Goal: Task Accomplishment & Management: Complete application form

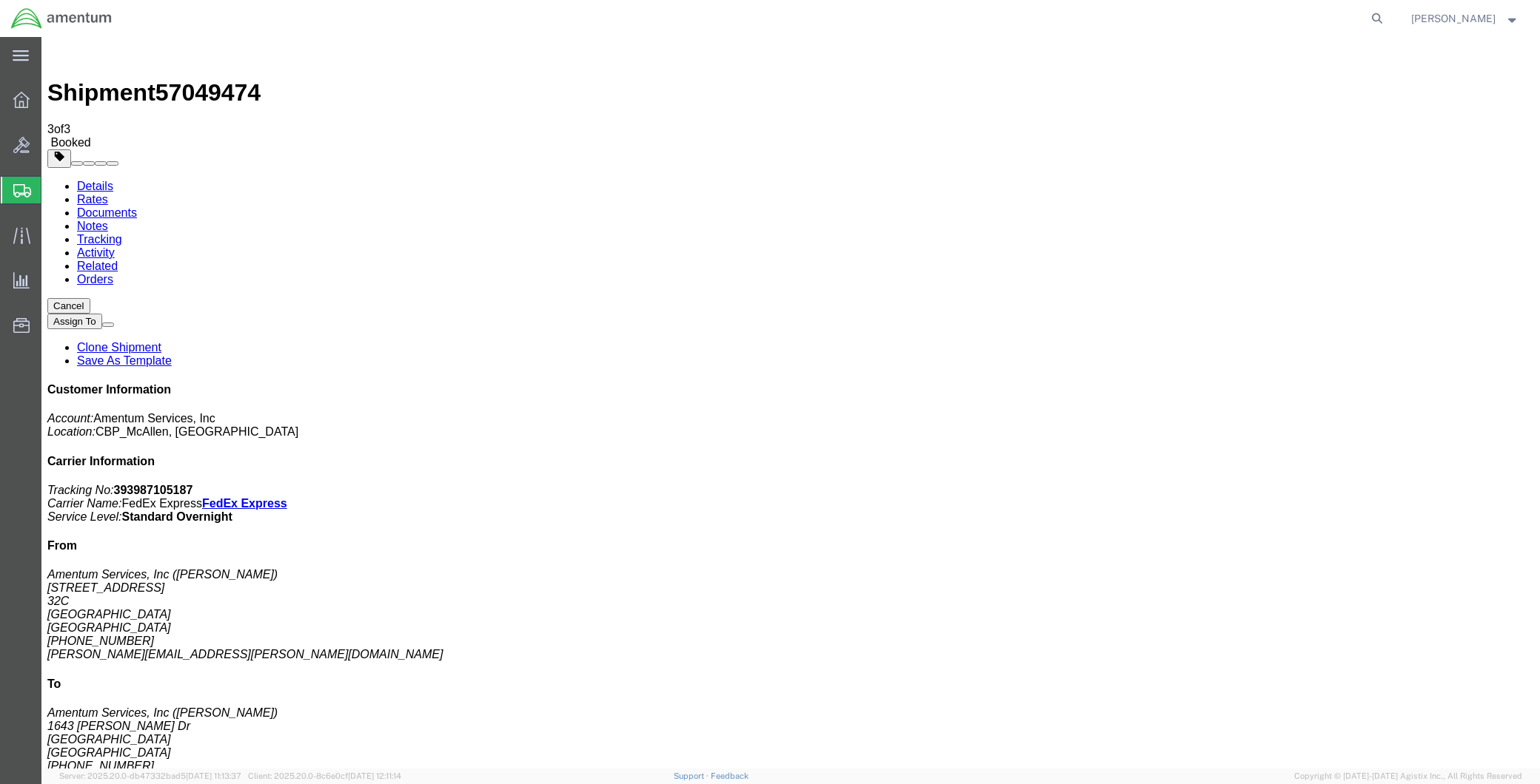
click at [0, 0] on span "Create Shipment" at bounding box center [0, 0] width 0 height 0
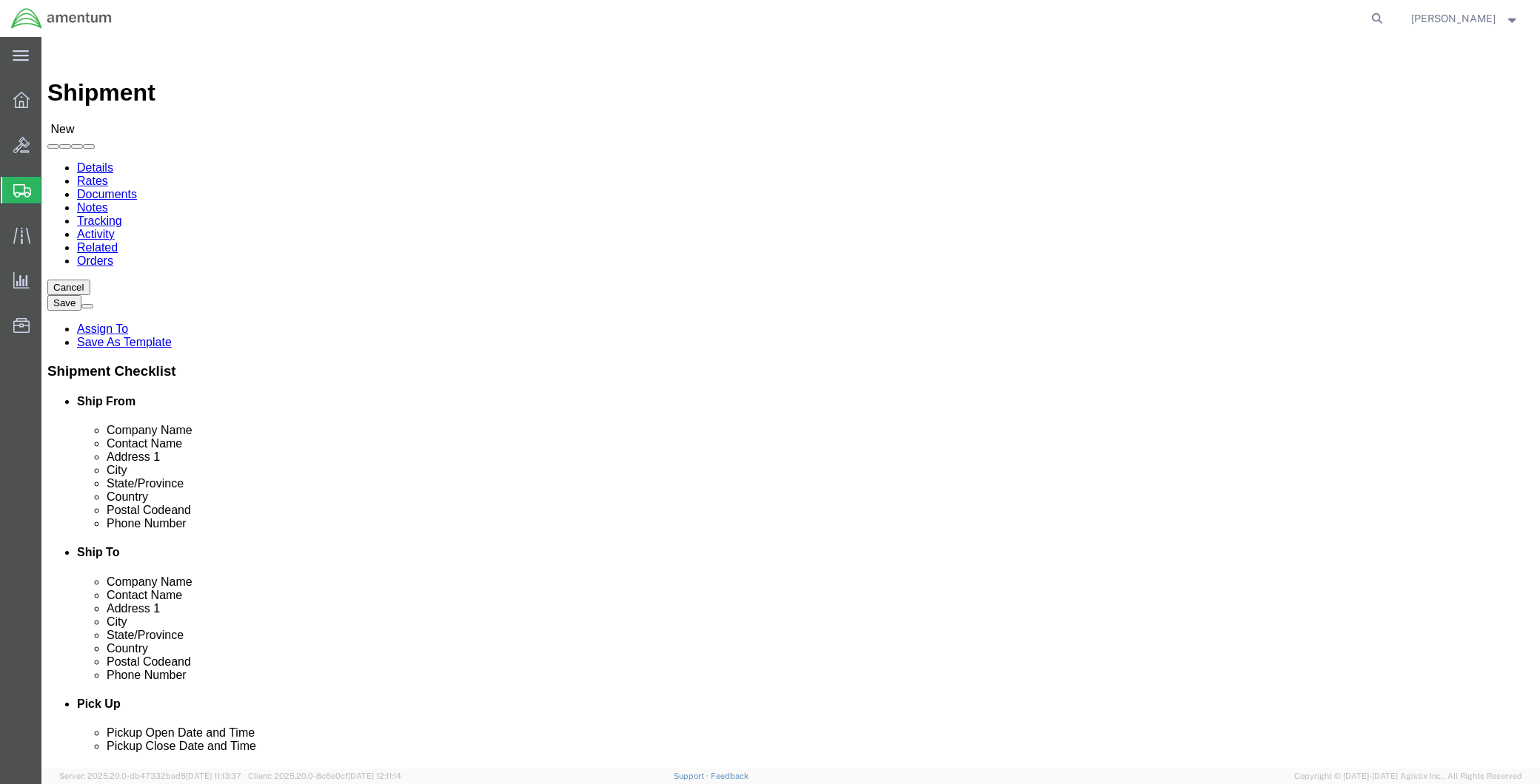
type input "MCA"
select select "49941"
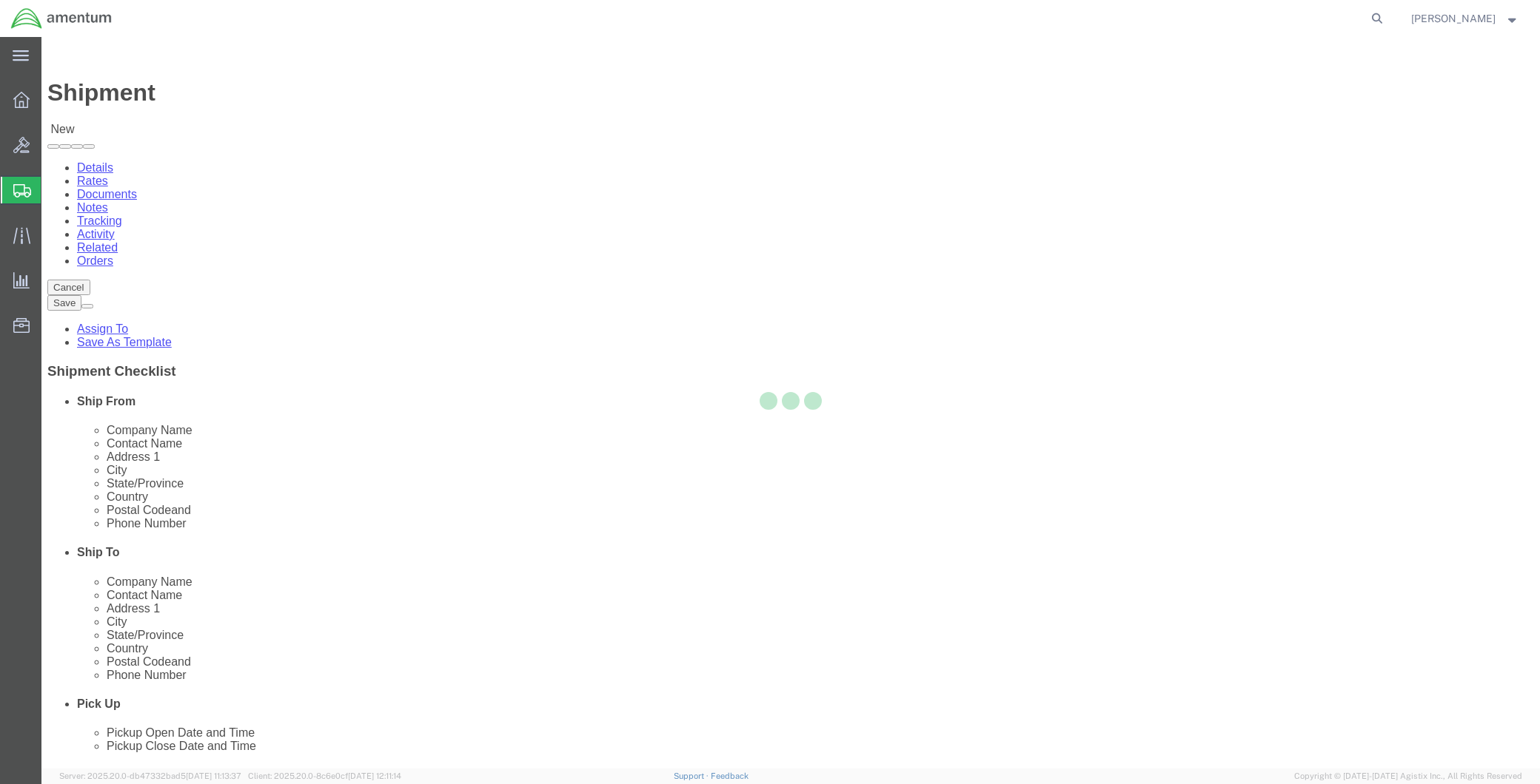
select select "[GEOGRAPHIC_DATA]"
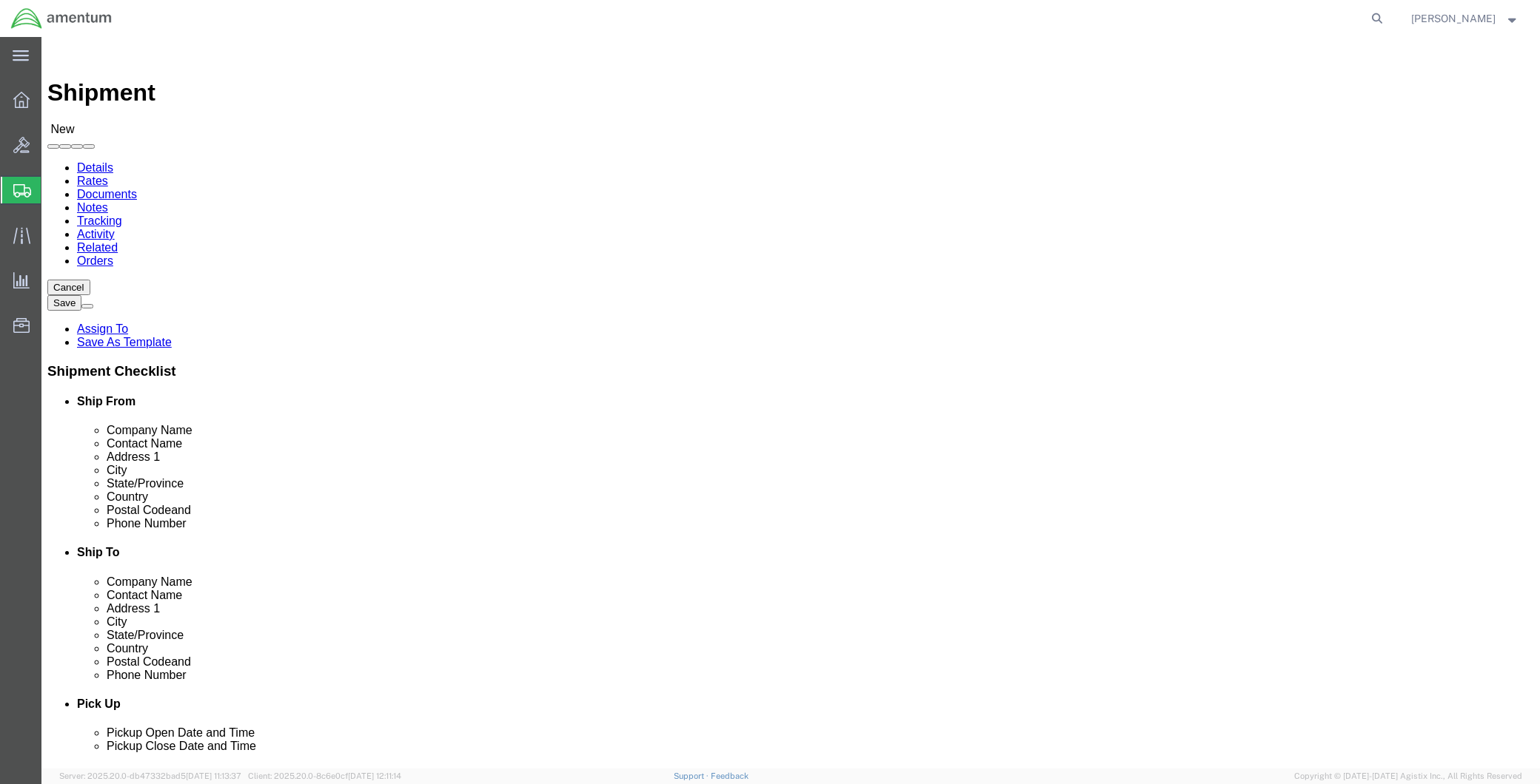
type input "LRT"
select select "49940"
select select "[GEOGRAPHIC_DATA]"
drag, startPoint x: 924, startPoint y: 298, endPoint x: 720, endPoint y: 305, distance: 204.1
click div "Contact Name"
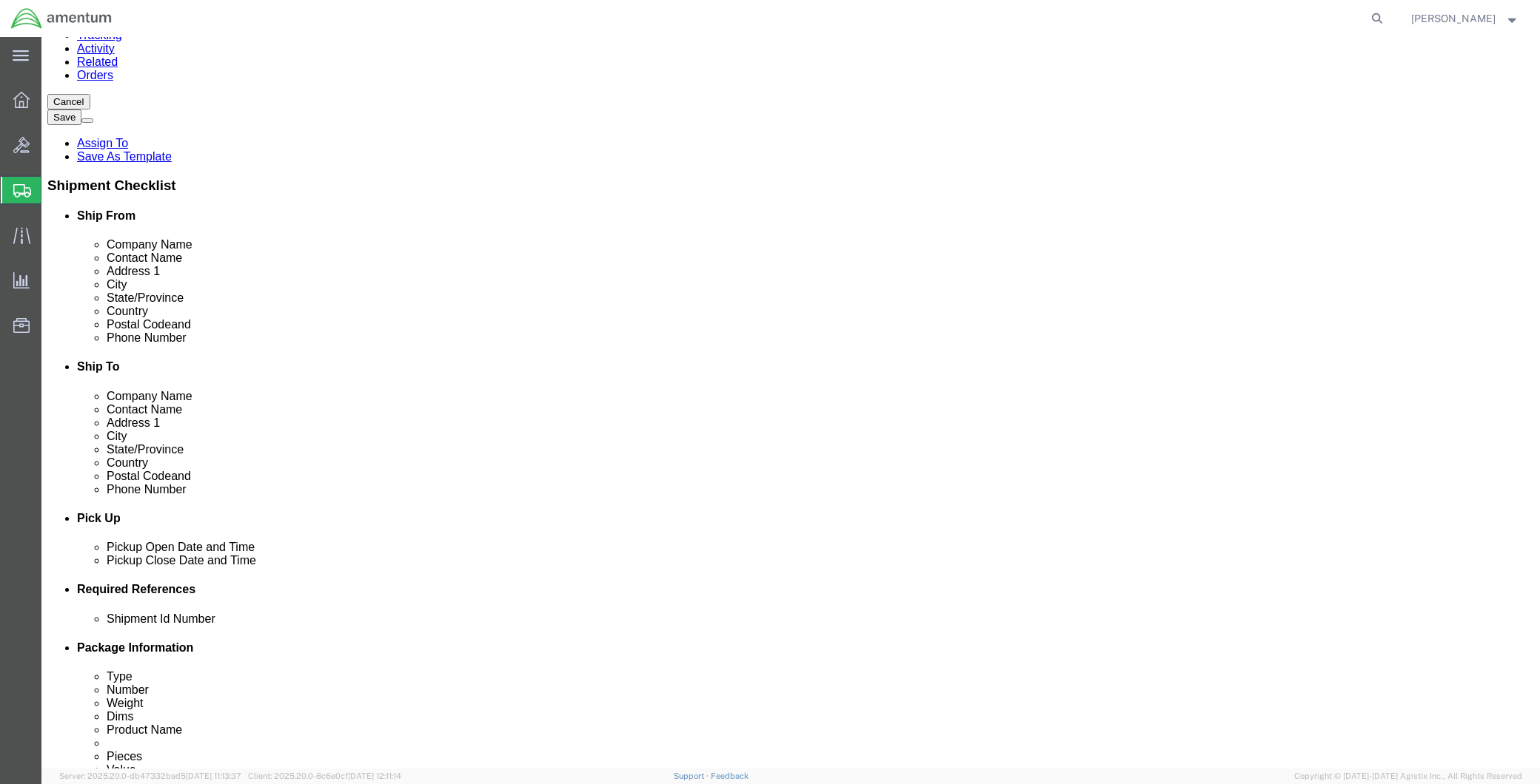
scroll to position [410, 0]
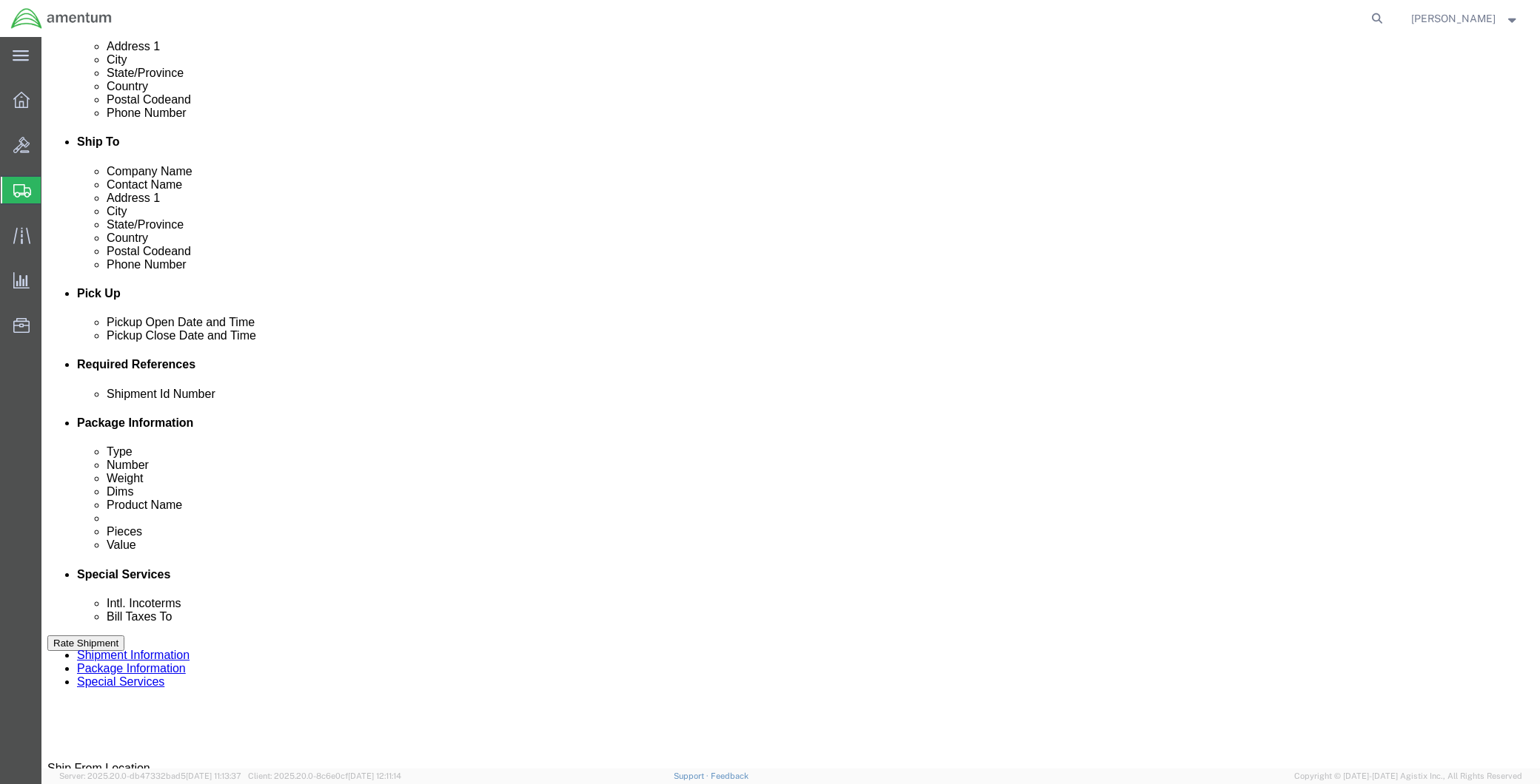
type input "SUPPLY DEPT"
click div
click input "12:00 PM"
type input "8:00 AM"
click button "Apply"
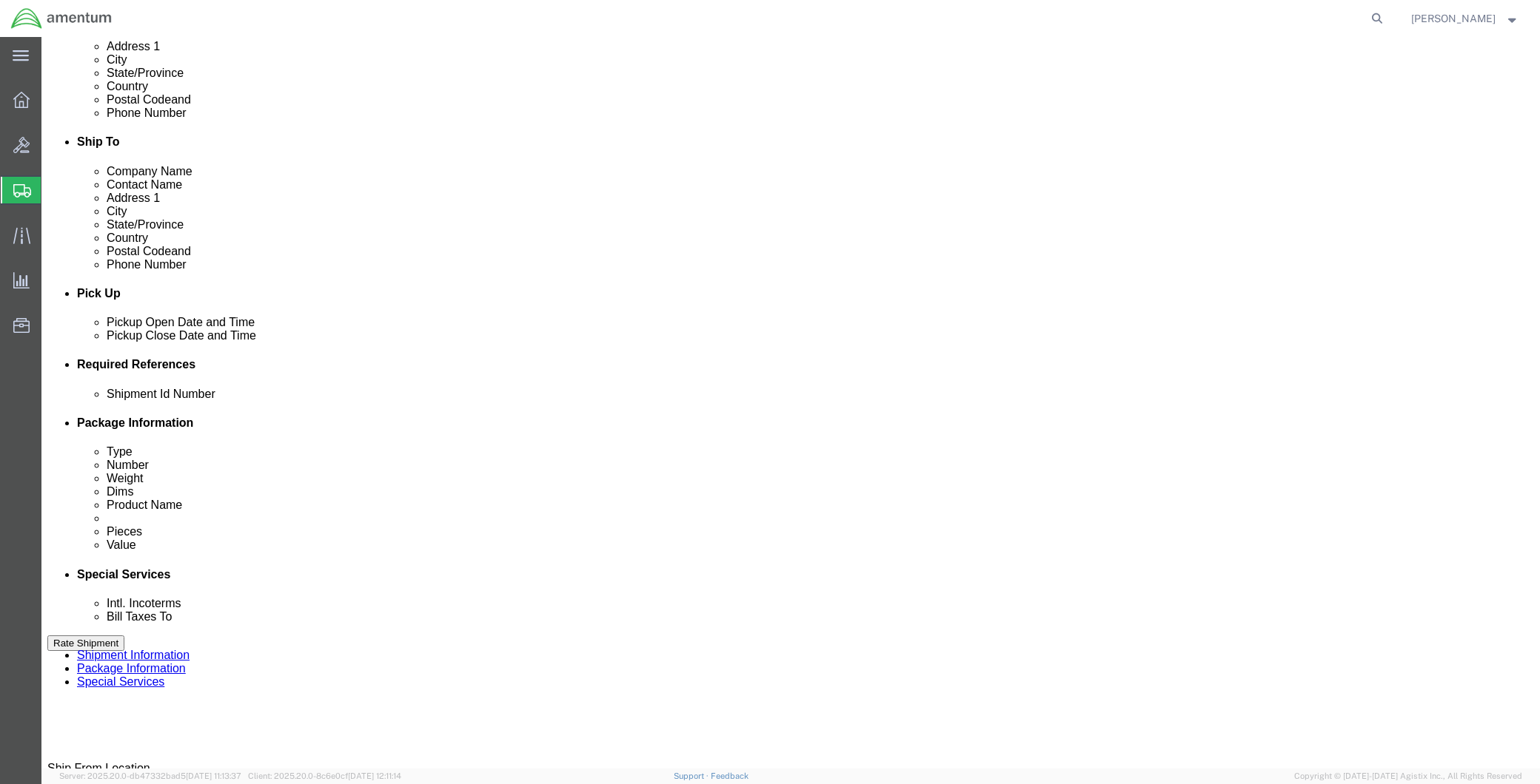
click div "Delivery Start Date Delivery Start Time Deliver Open Date and Time [DATE] 8:00 …"
click div
type input "2:00 PM"
click button "Apply"
click input "text"
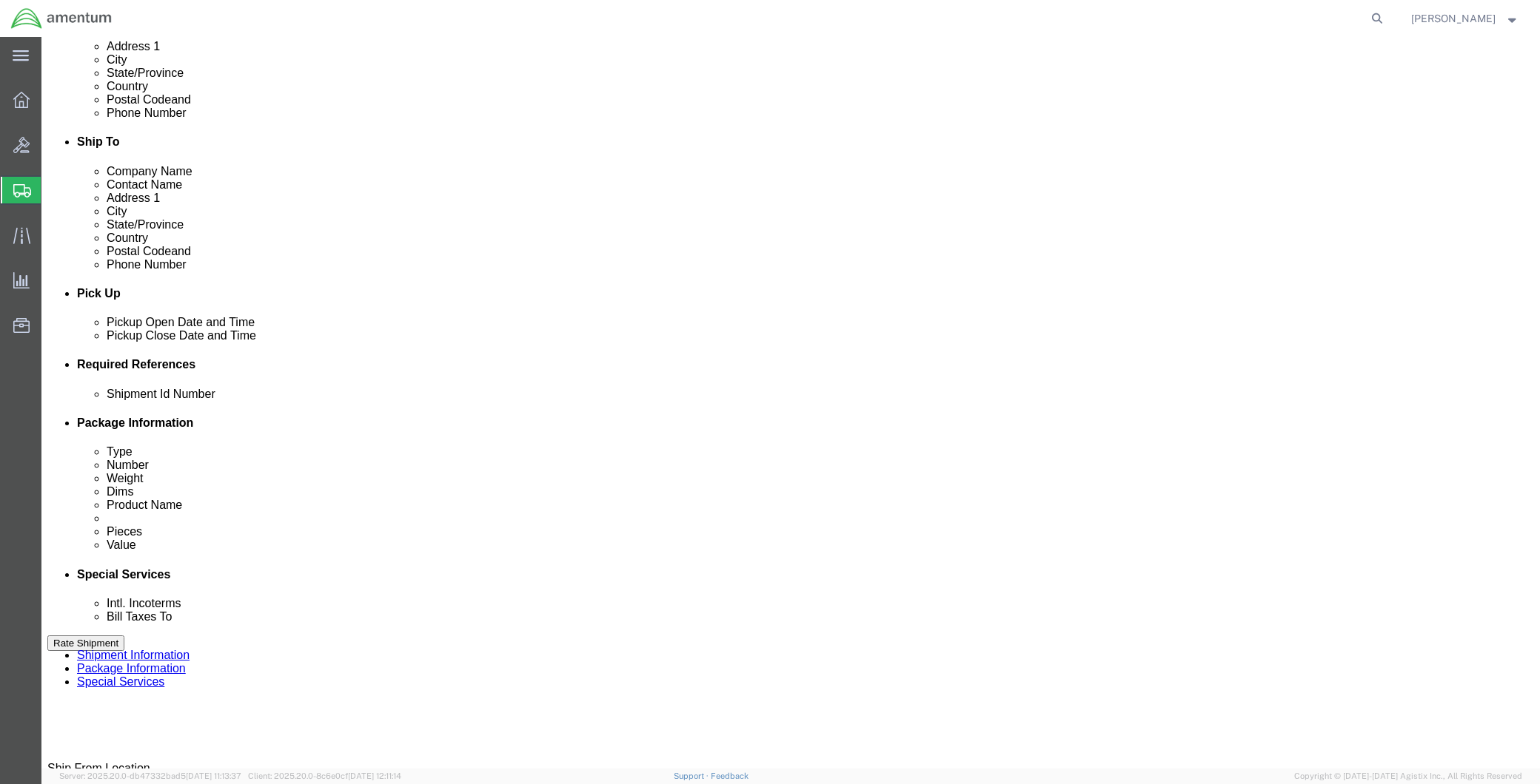
type input "CBP"
click button "Add reference"
click select "Select Account Type Activity ID Airline Appointment Number ASN Batch Request # …"
select select "DEPT"
click select "Select Account Type Activity ID Airline Appointment Number ASN Batch Request # …"
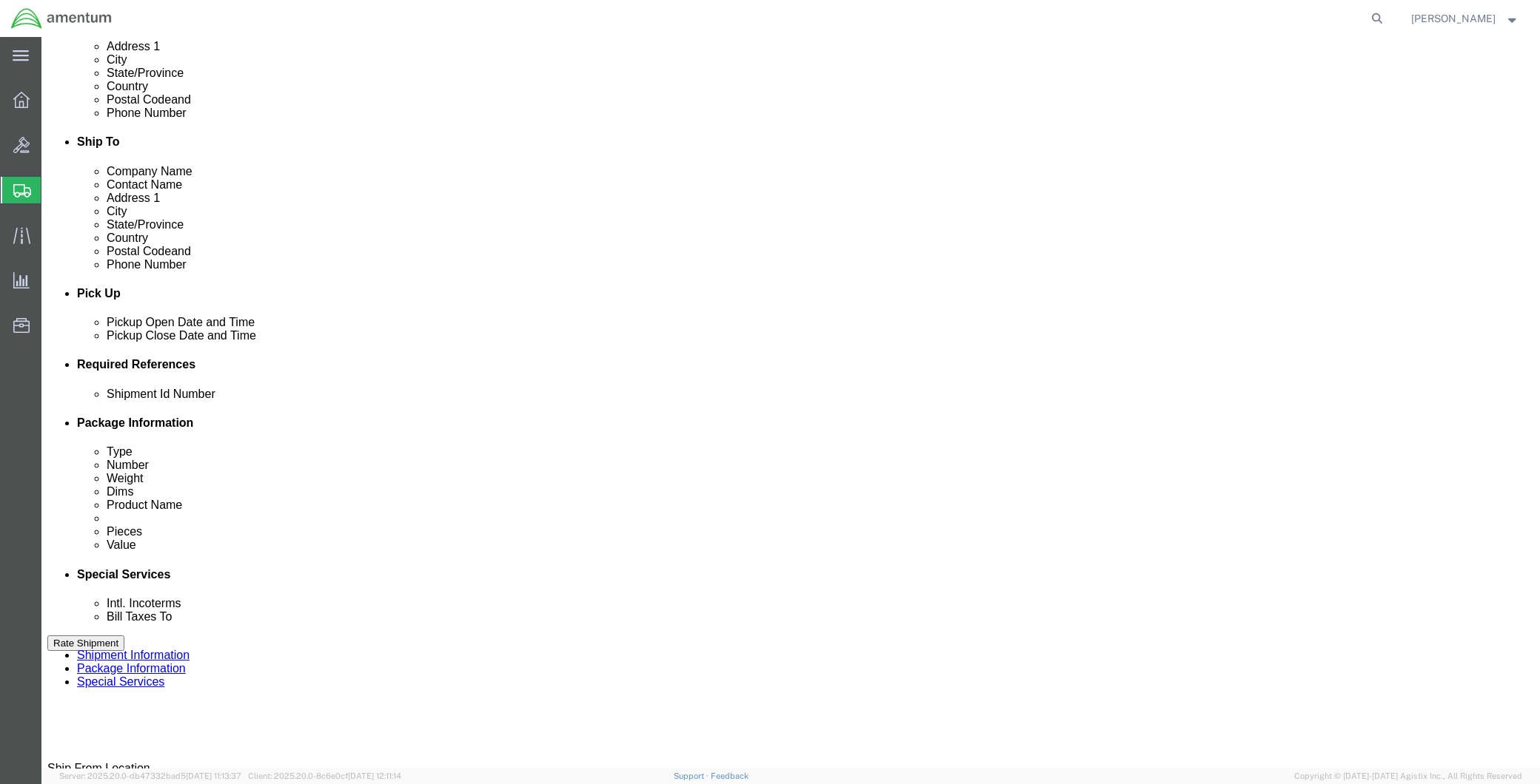
click input "text"
type input "L"
type input "LRT"
click button "Add reference"
drag, startPoint x: 963, startPoint y: 501, endPoint x: 948, endPoint y: 501, distance: 15.0
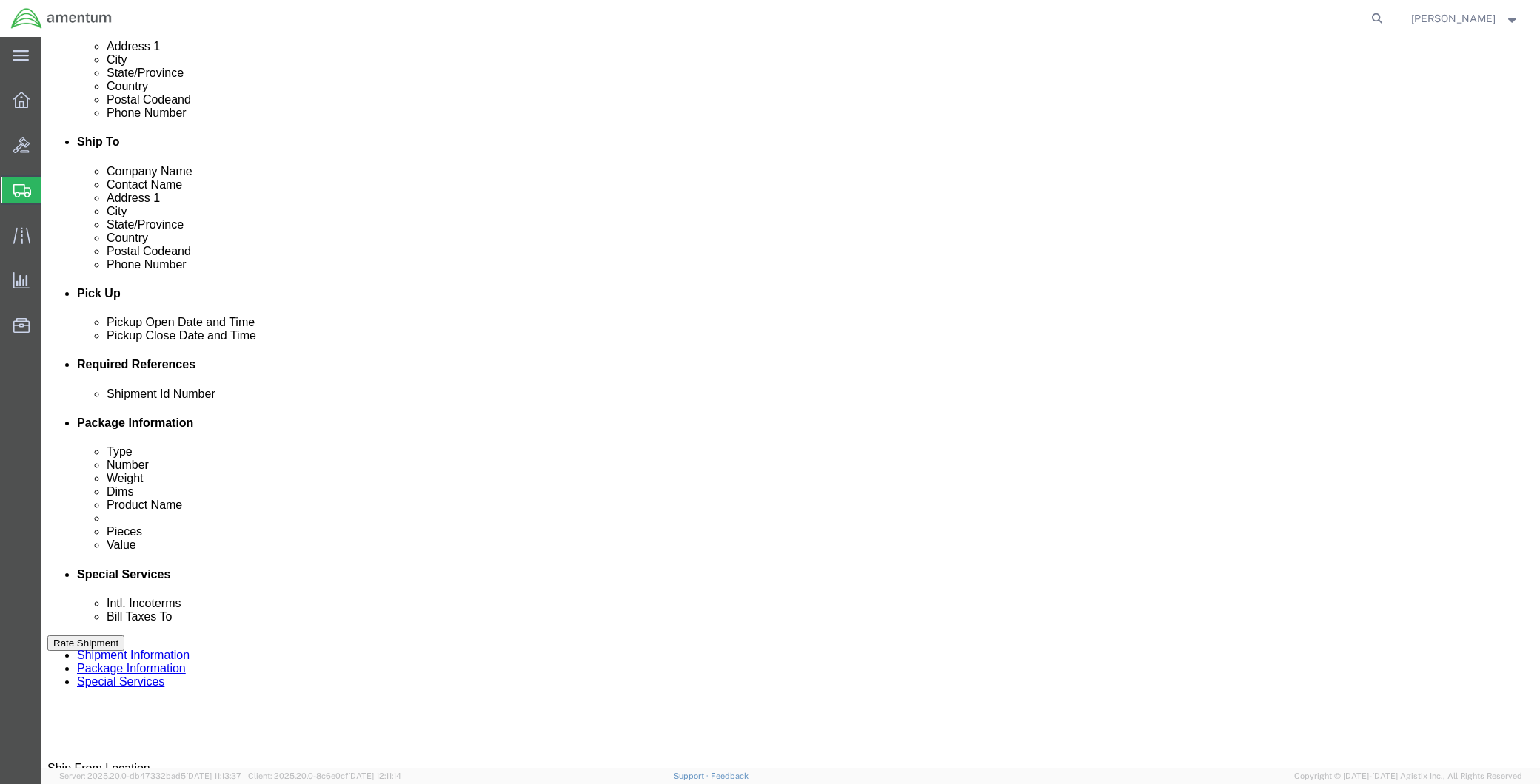
click select "Select Account Type Activity ID Airline Appointment Number ASN Batch Request # …"
select select "CUSTREF"
click select "Select Account Type Activity ID Airline Appointment Number ASN Batch Request # …"
click input "text"
paste input "HT-500"
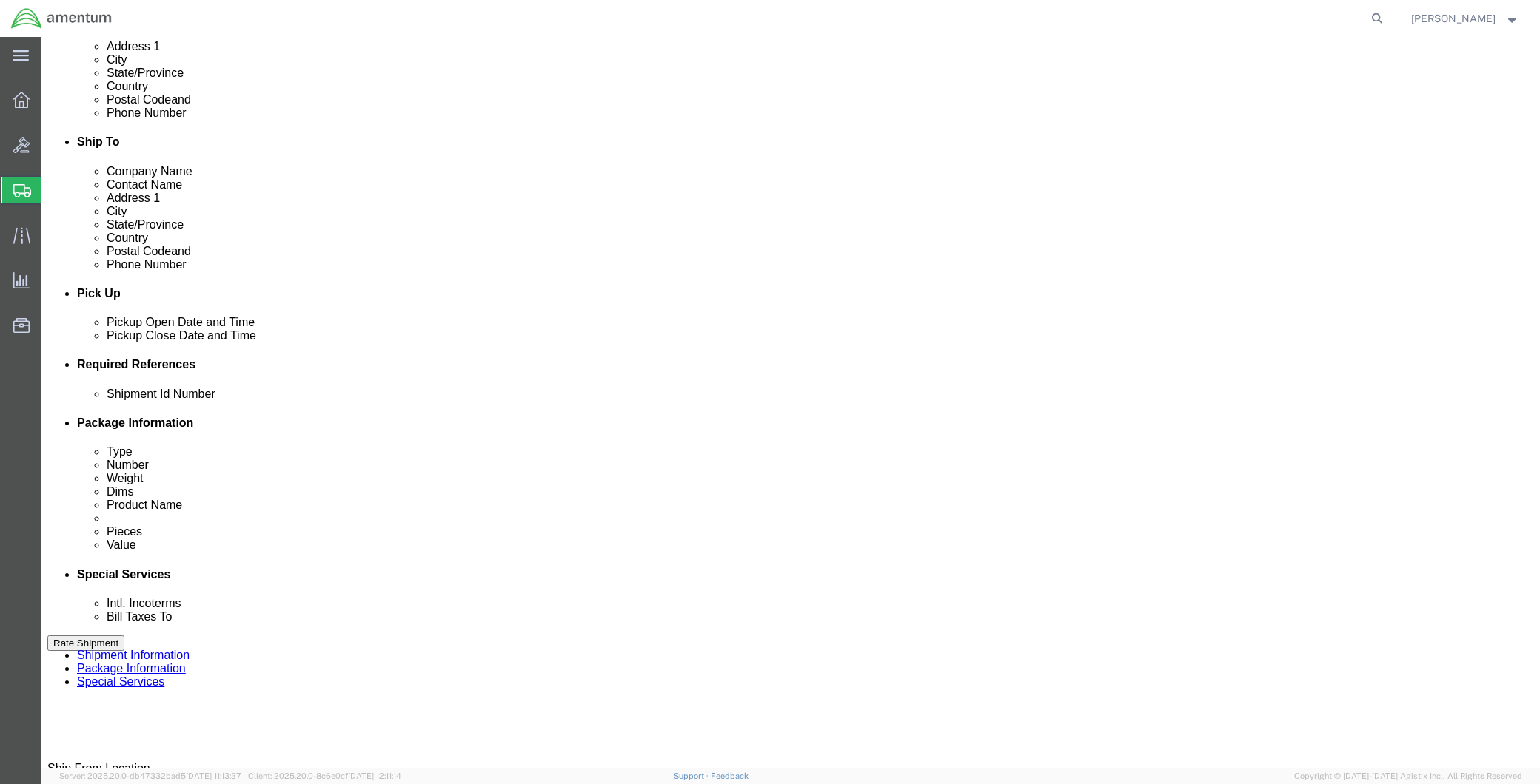
type input "HT-500"
click button "Add reference"
drag, startPoint x: 142, startPoint y: 536, endPoint x: 142, endPoint y: 522, distance: 14.0
click select "Select Account Type Activity ID Airline Appointment Number ASN Batch Request # …"
select select "PROJNUM"
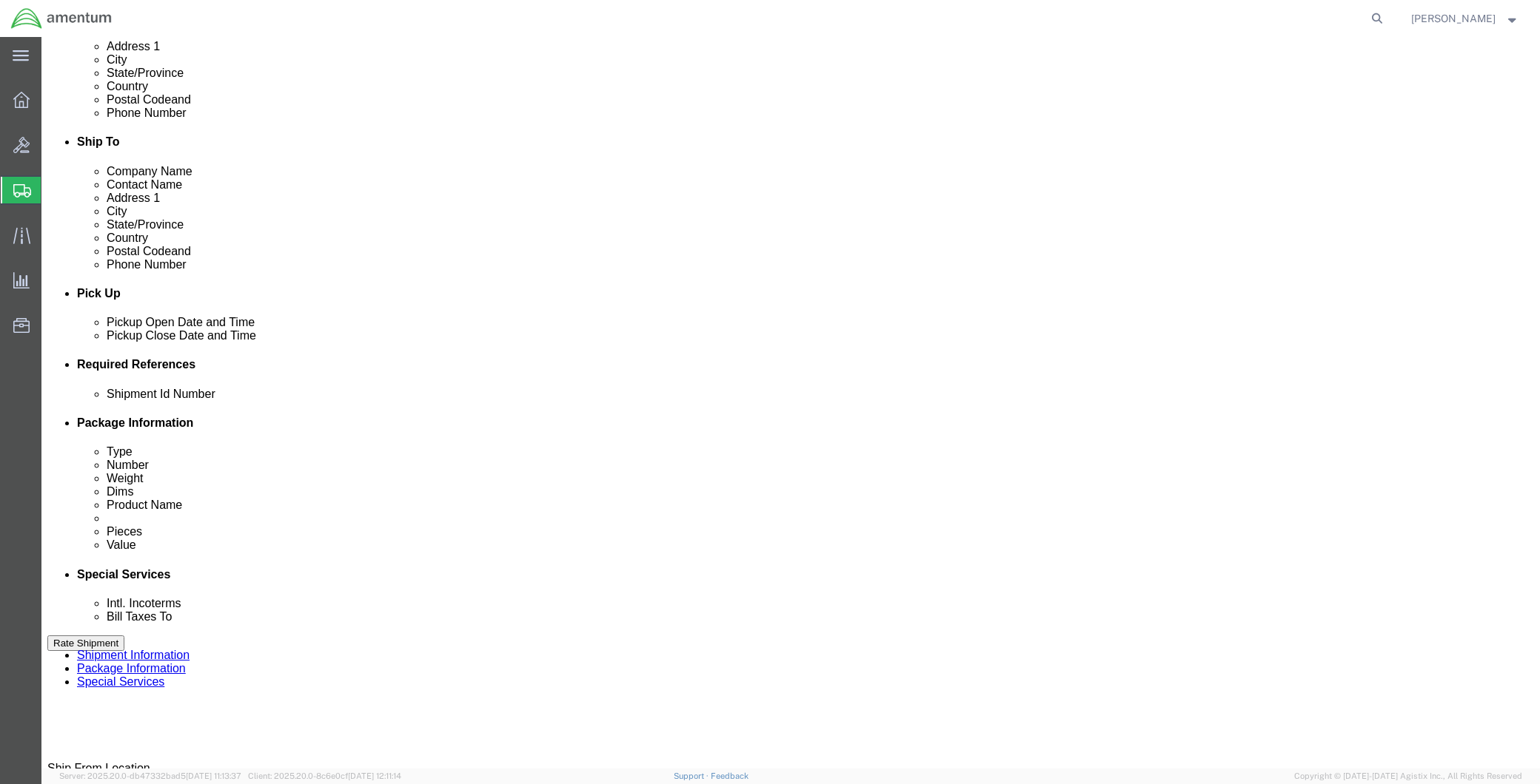
click select "Select Account Type Activity ID Airline Appointment Number ASN Batch Request # …"
click input "text"
paste input "6118.04.03.2219.MCA.0000"
type input "6118.04.03.2219.MCA.0000"
click input "HT-500"
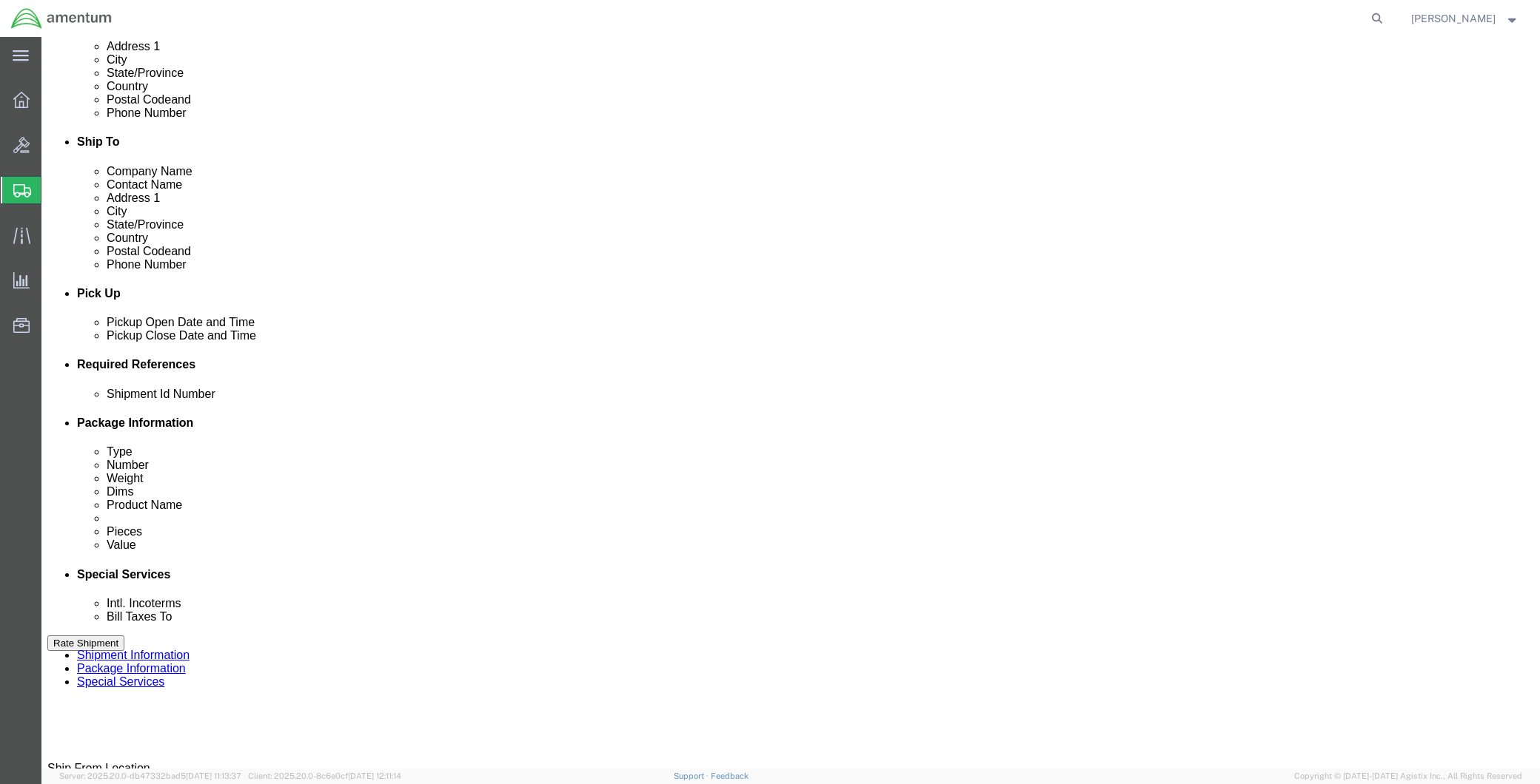
click input "HT-500/"
paste input "Serial #: MCA073"
click input "HT-500"
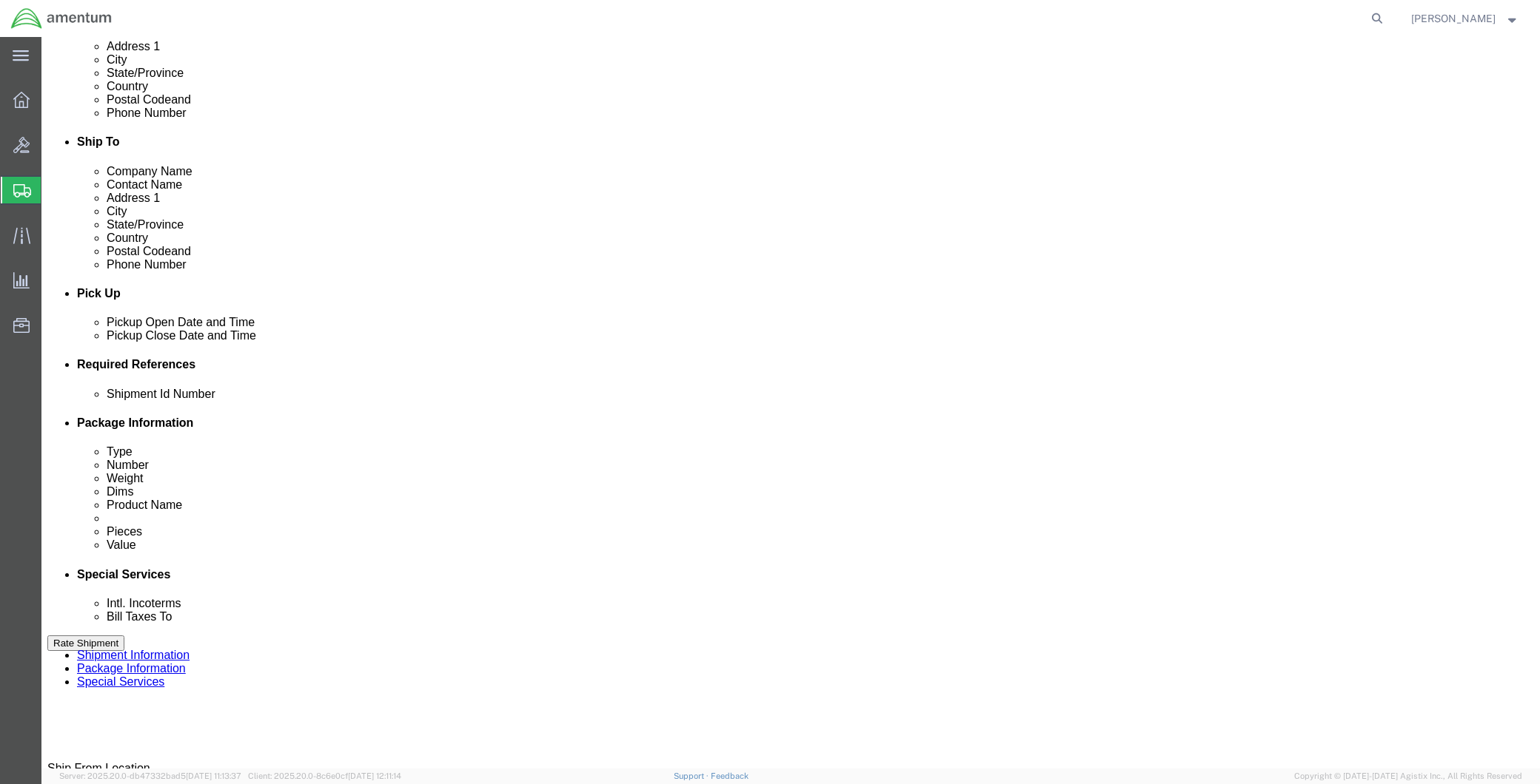
drag, startPoint x: 1049, startPoint y: 503, endPoint x: 961, endPoint y: 496, distance: 88.3
click div "Select Account Type Activity ID Airline Appointment Number ASN Batch Request # …"
click input "HT-500"
drag, startPoint x: 1095, startPoint y: 498, endPoint x: 1033, endPoint y: 504, distance: 62.3
click input "HT-500/532-009169"
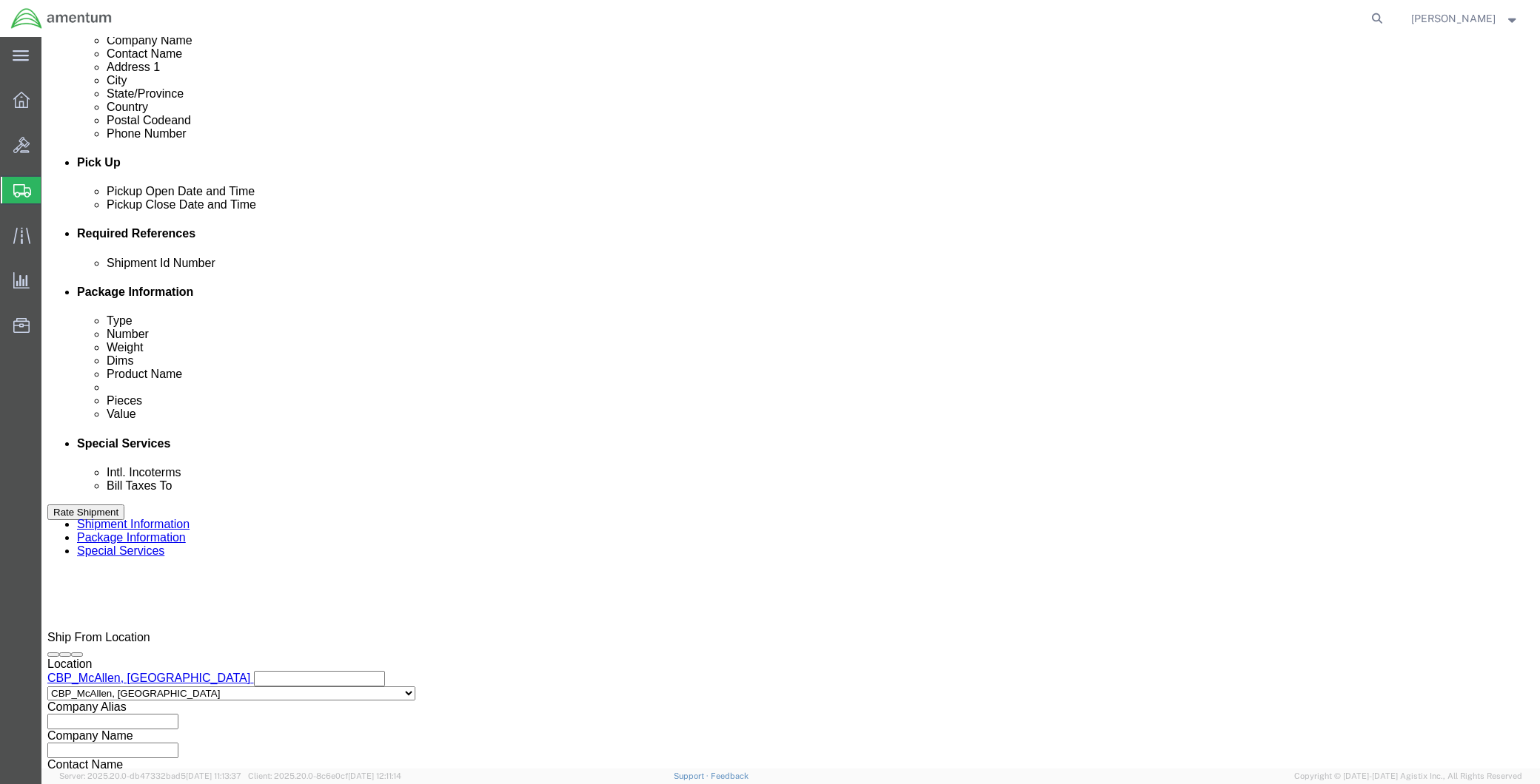
scroll to position [573, 0]
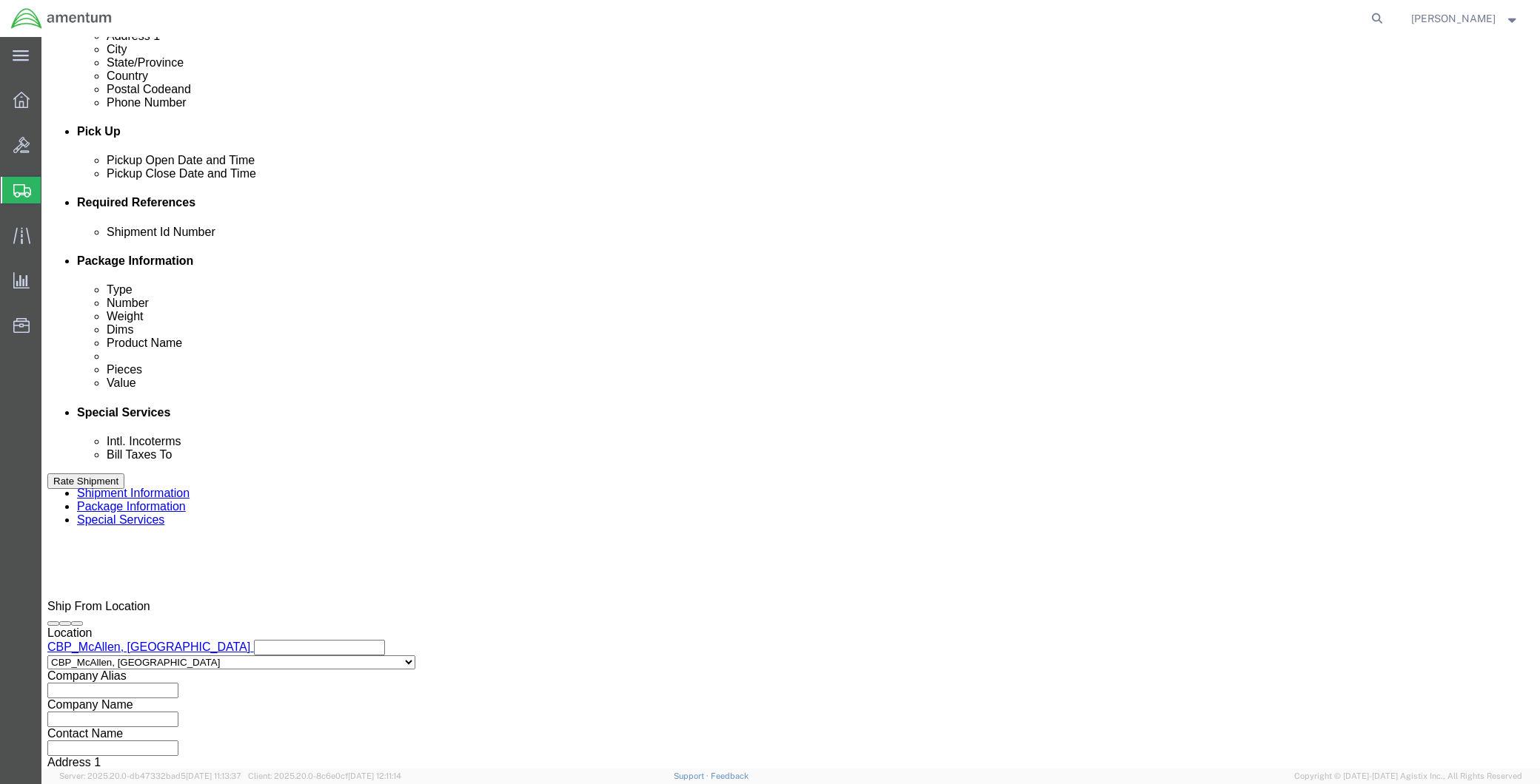
type input "HT-500/532-009169"
click button "Continue"
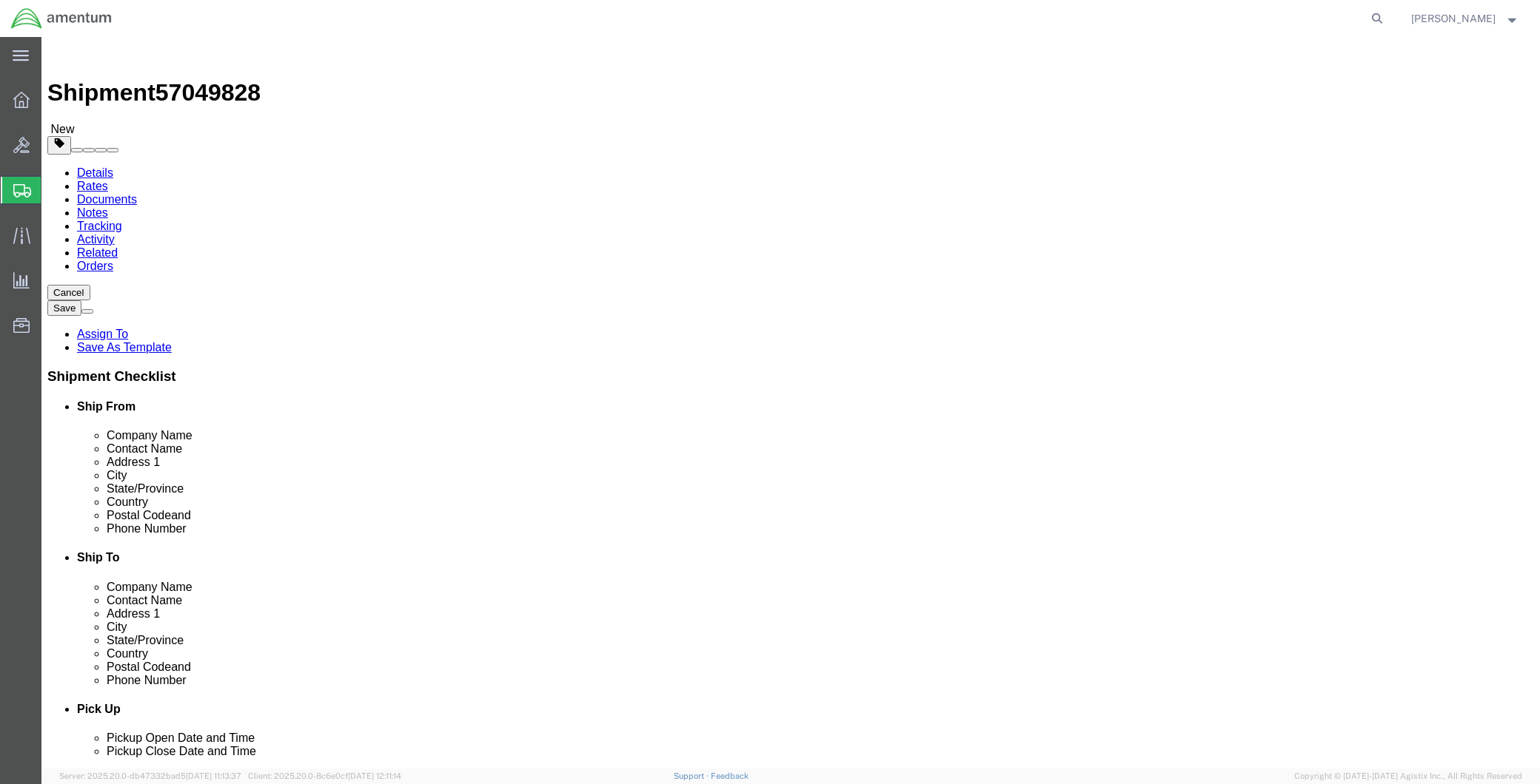
click input "text"
drag, startPoint x: 246, startPoint y: 312, endPoint x: 264, endPoint y: 308, distance: 18.4
click input "text"
click select "Select BCK Boxes Bale(s) Basket(s) Bolt(s) Bottle(s) Buckets Bulk Bundle(s) Can…"
select select "CRAT"
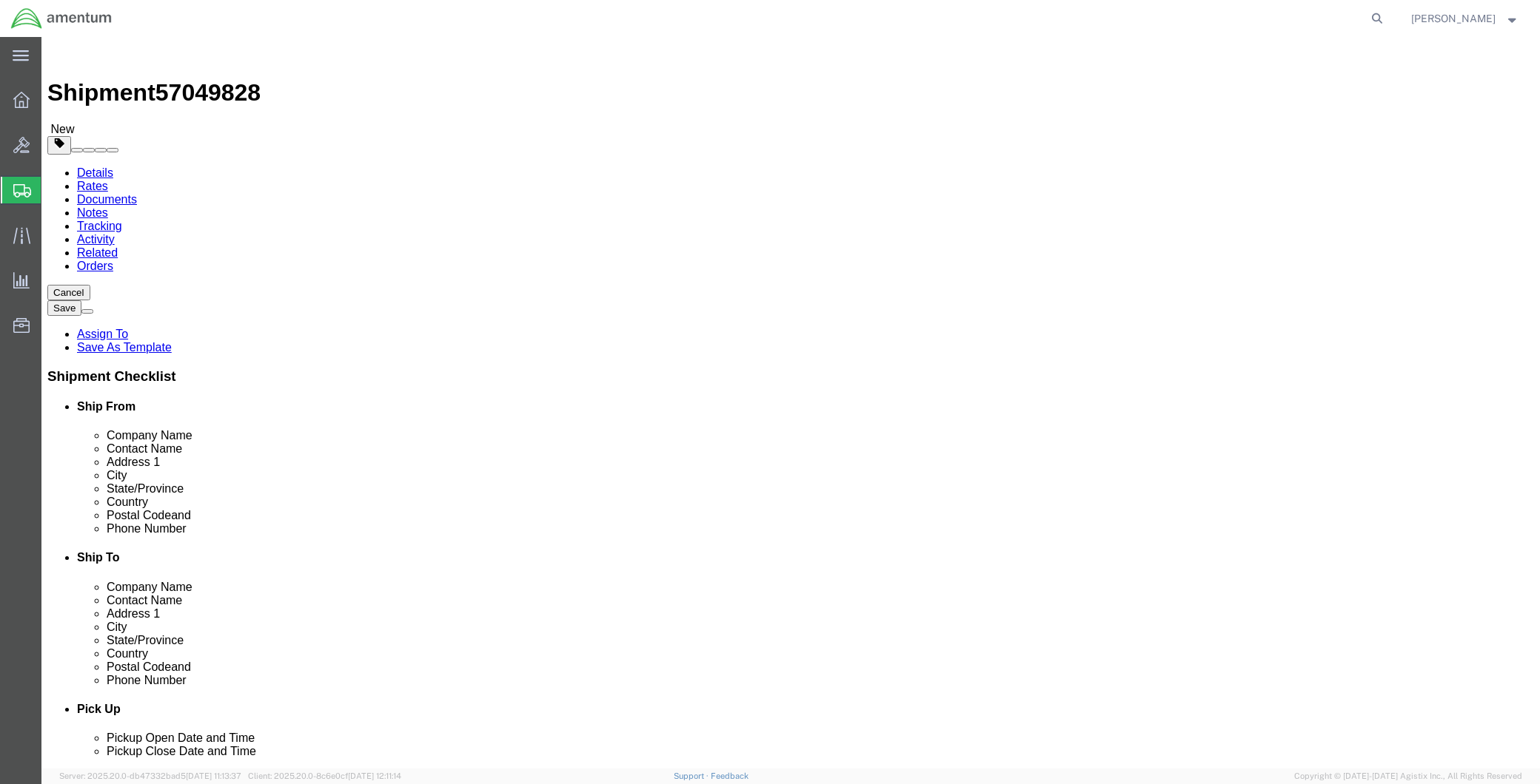
click select "Select BCK Boxes Bale(s) Basket(s) Bolt(s) Bottle(s) Buckets Bulk Bundle(s) Can…"
click input "text"
type input "32"
type input "21"
type input "53"
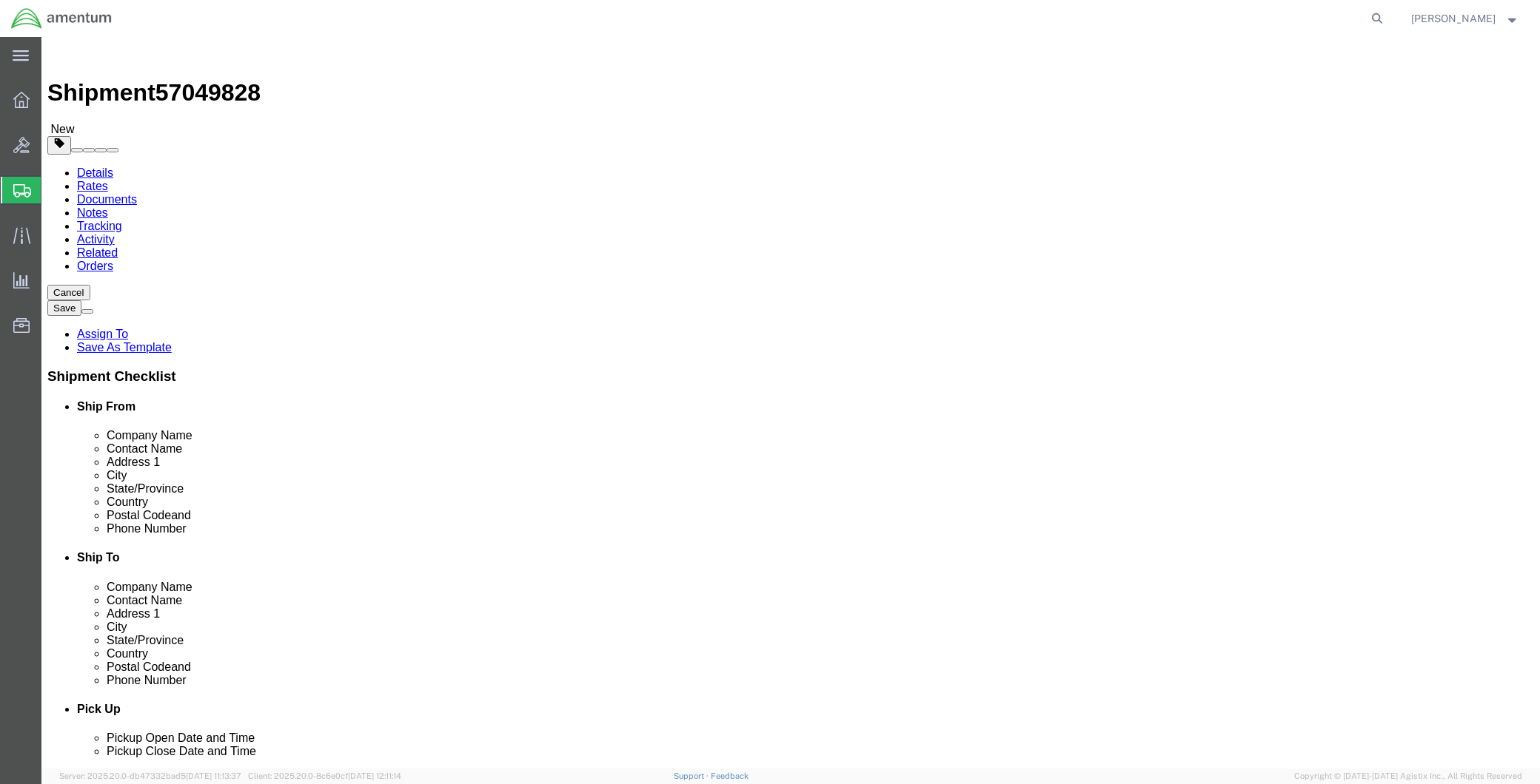
type input "69"
click link "Add Content"
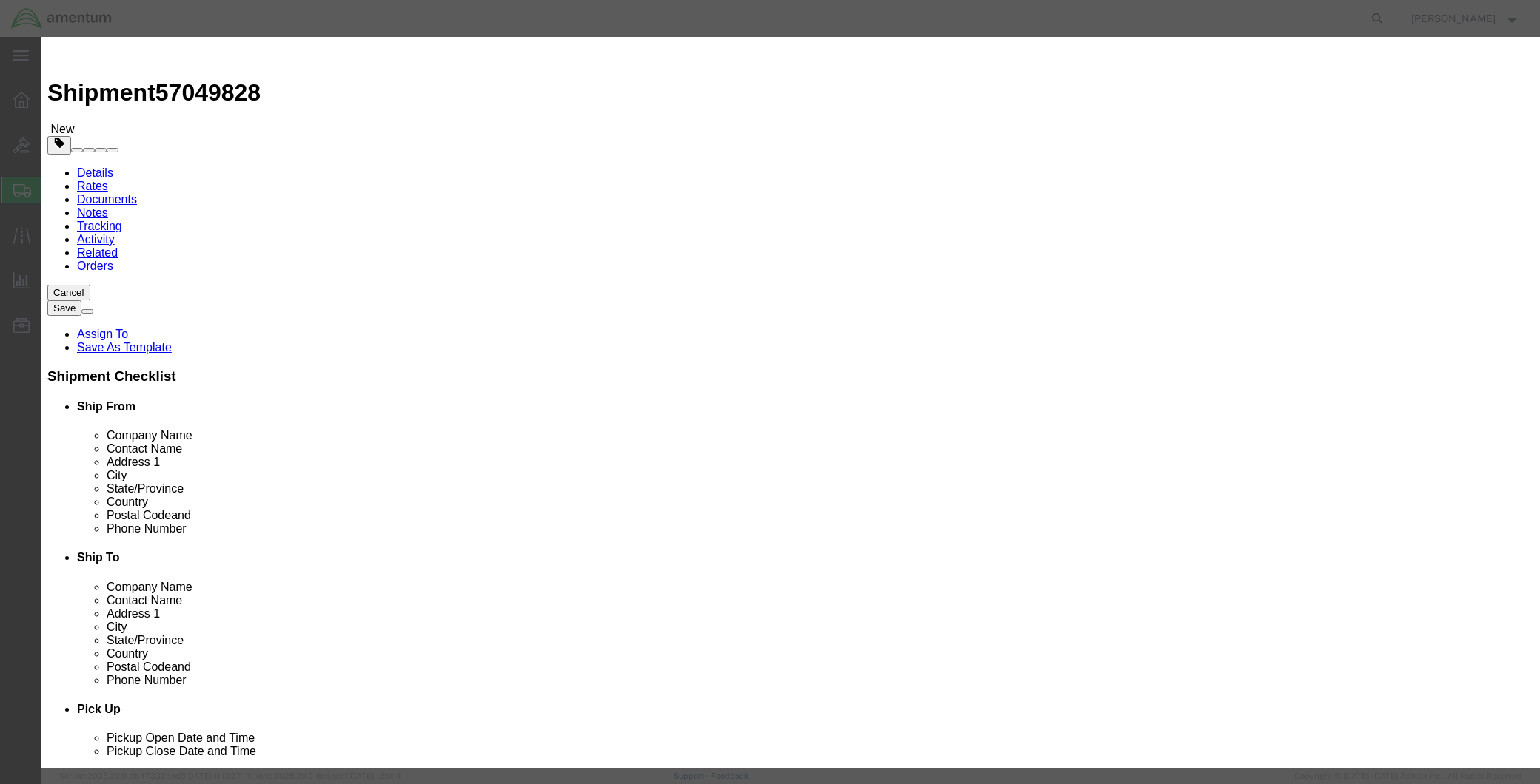
click input "text"
drag, startPoint x: 666, startPoint y: 110, endPoint x: 471, endPoint y: 110, distance: 195.0
click div "Product Name COMPRESSOR WASH SYSTEM COM"
type input "COMPRESSOR WASH SYSTEM"
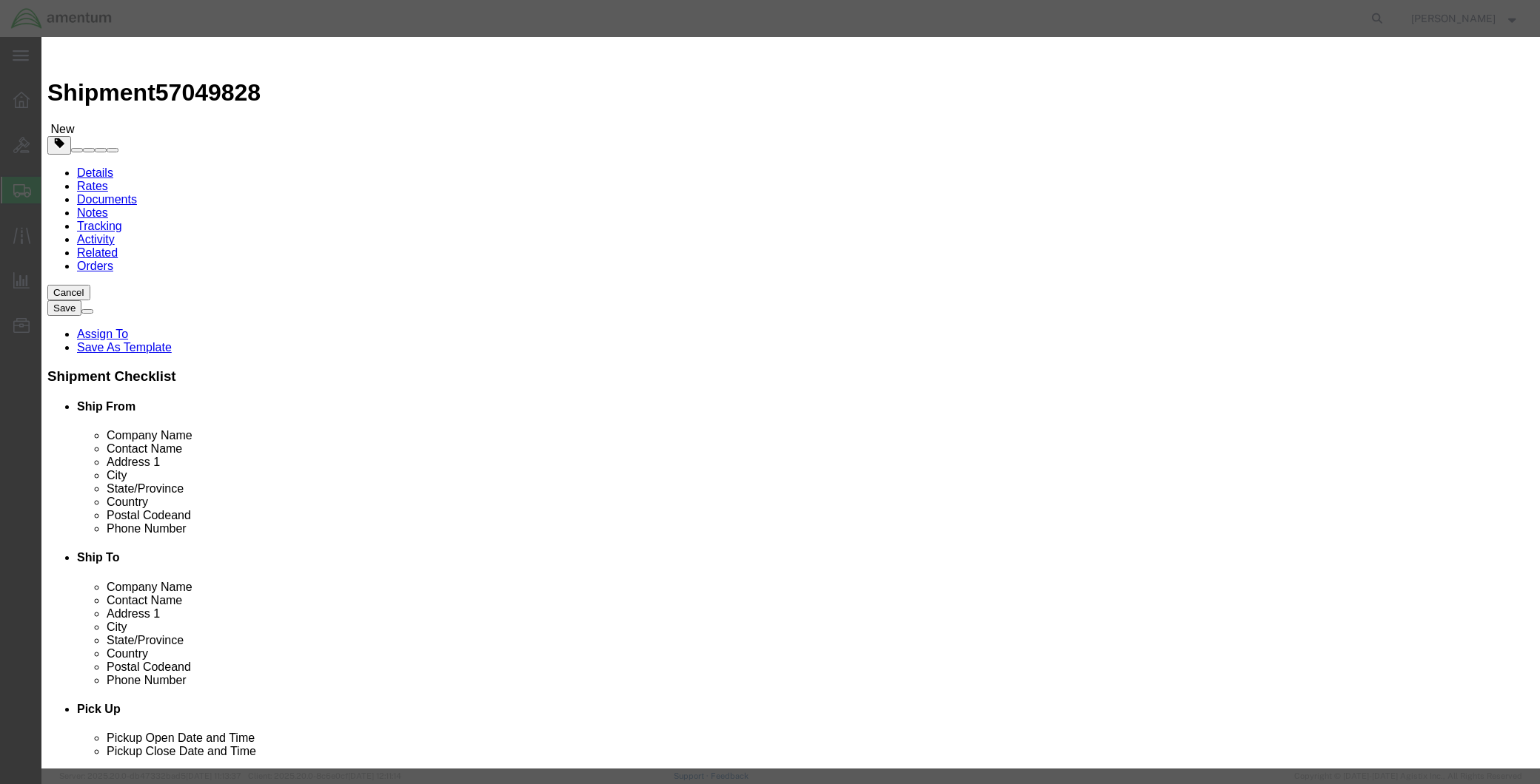
click textarea
paste textarea "COMPRESSOR WASH SYSTEM"
type textarea "COMPRESSOR WASH SYSTEM"
click input "text"
type input "MCA073"
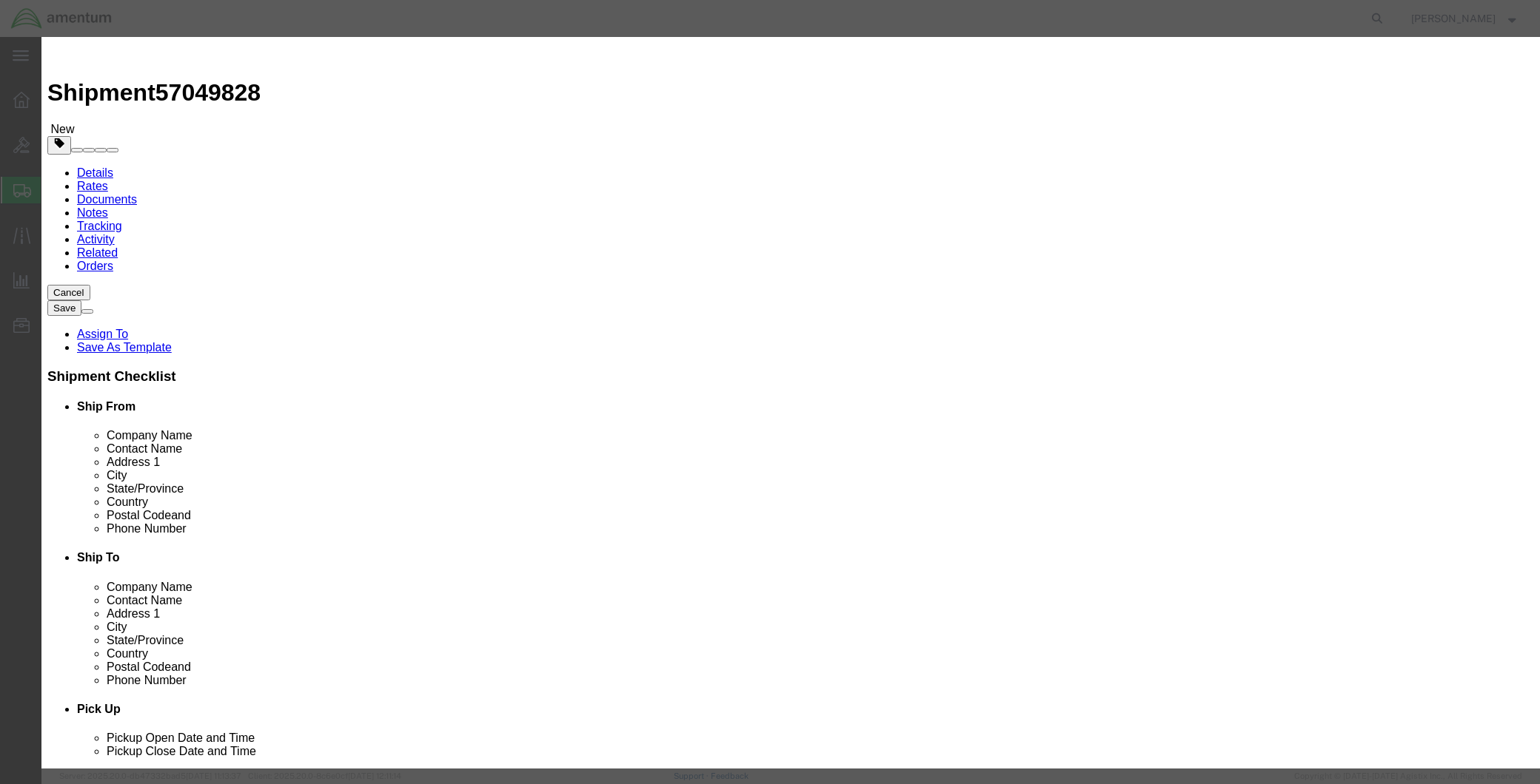
click textarea "COMPRESSOR WASH SYSTEM"
type textarea "COMPRESSOR WASH SYSTEM PART HT-500"
click input "0"
drag, startPoint x: 533, startPoint y: 137, endPoint x: 281, endPoint y: 162, distance: 253.2
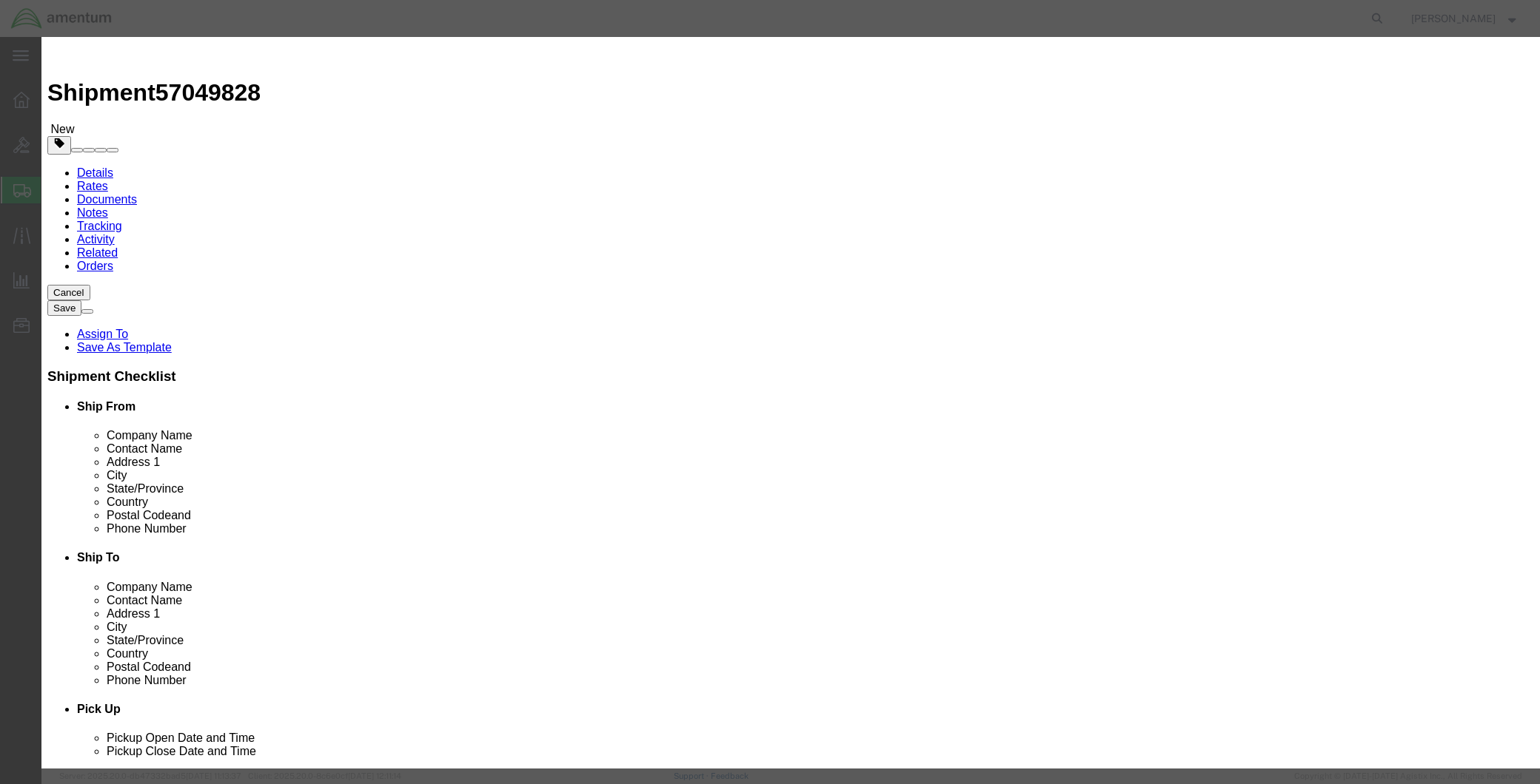
click div "Add content Commodity library Product Name COMPRESSOR WASH SYSTEM COM Pieces 0 …"
type input "1"
click input "text"
type input "1500.00"
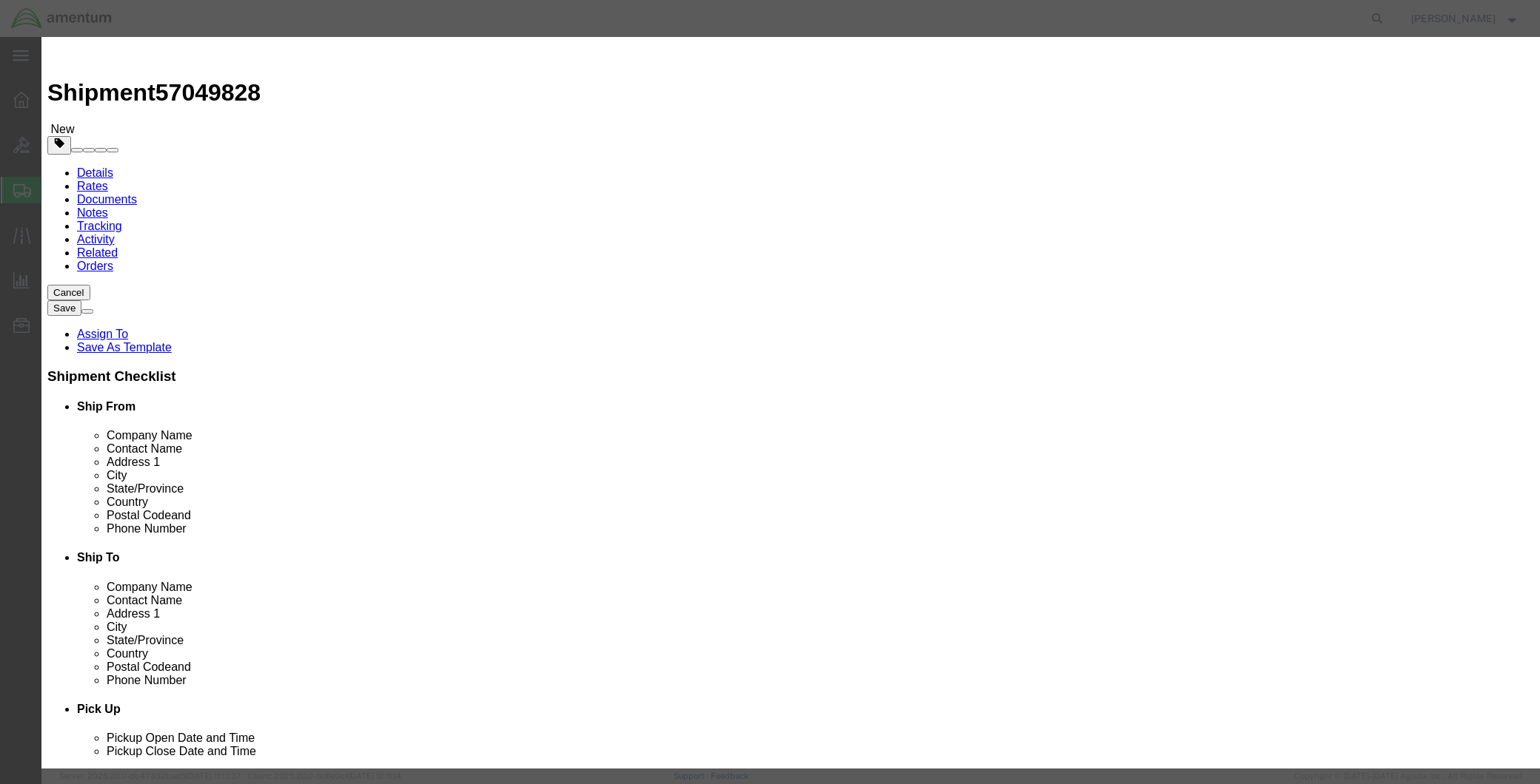
click button "Save & Close"
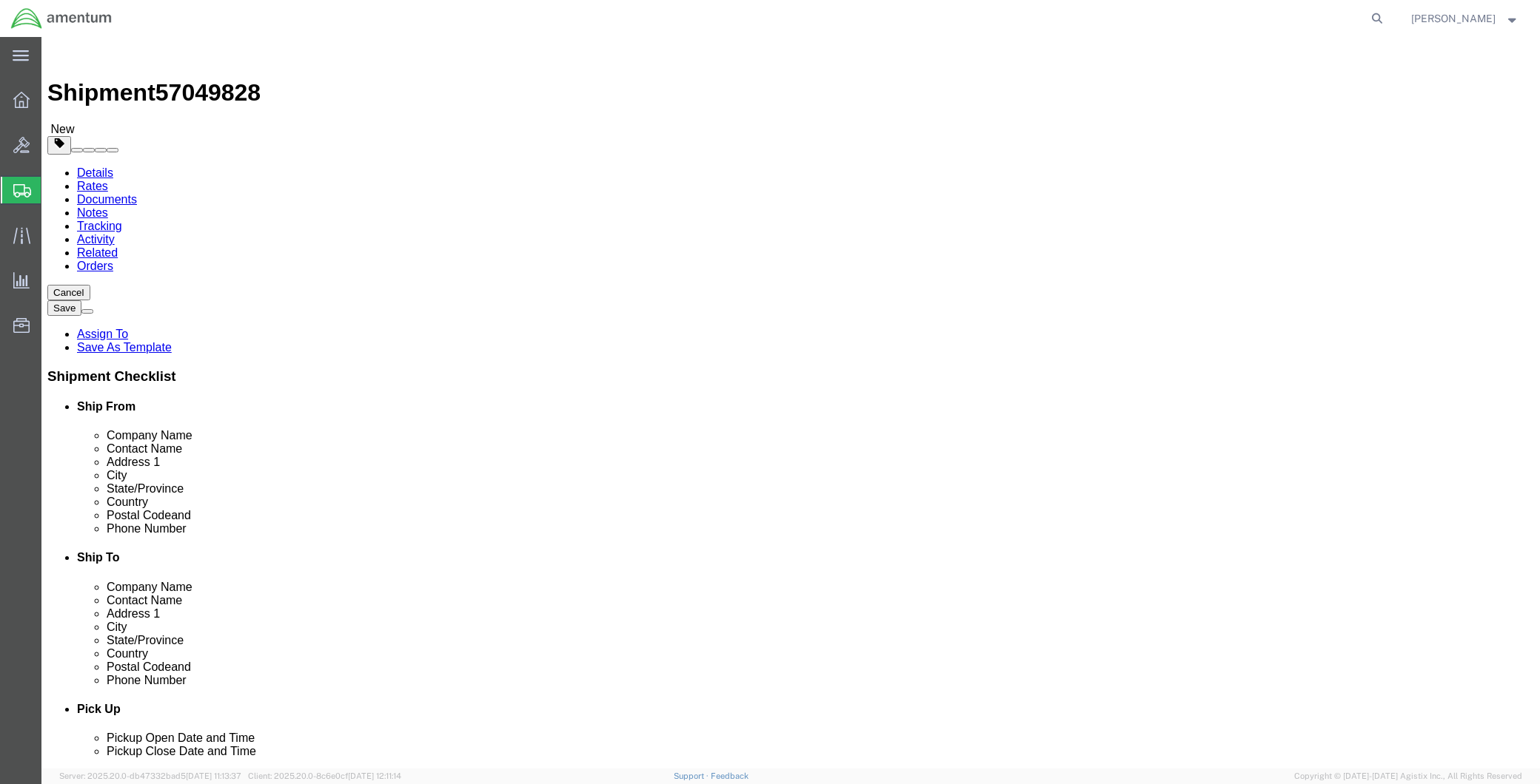
click button "Continue"
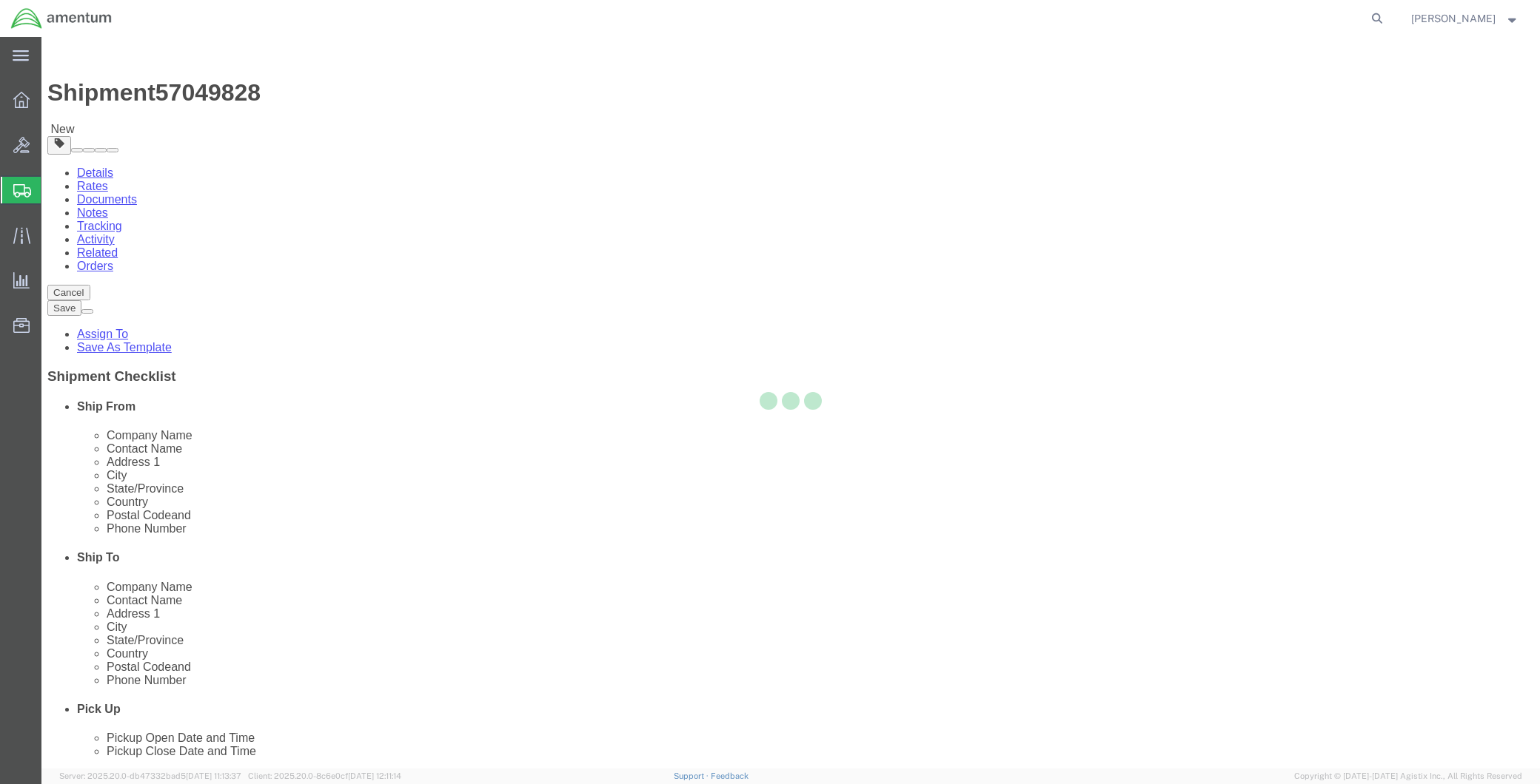
select select
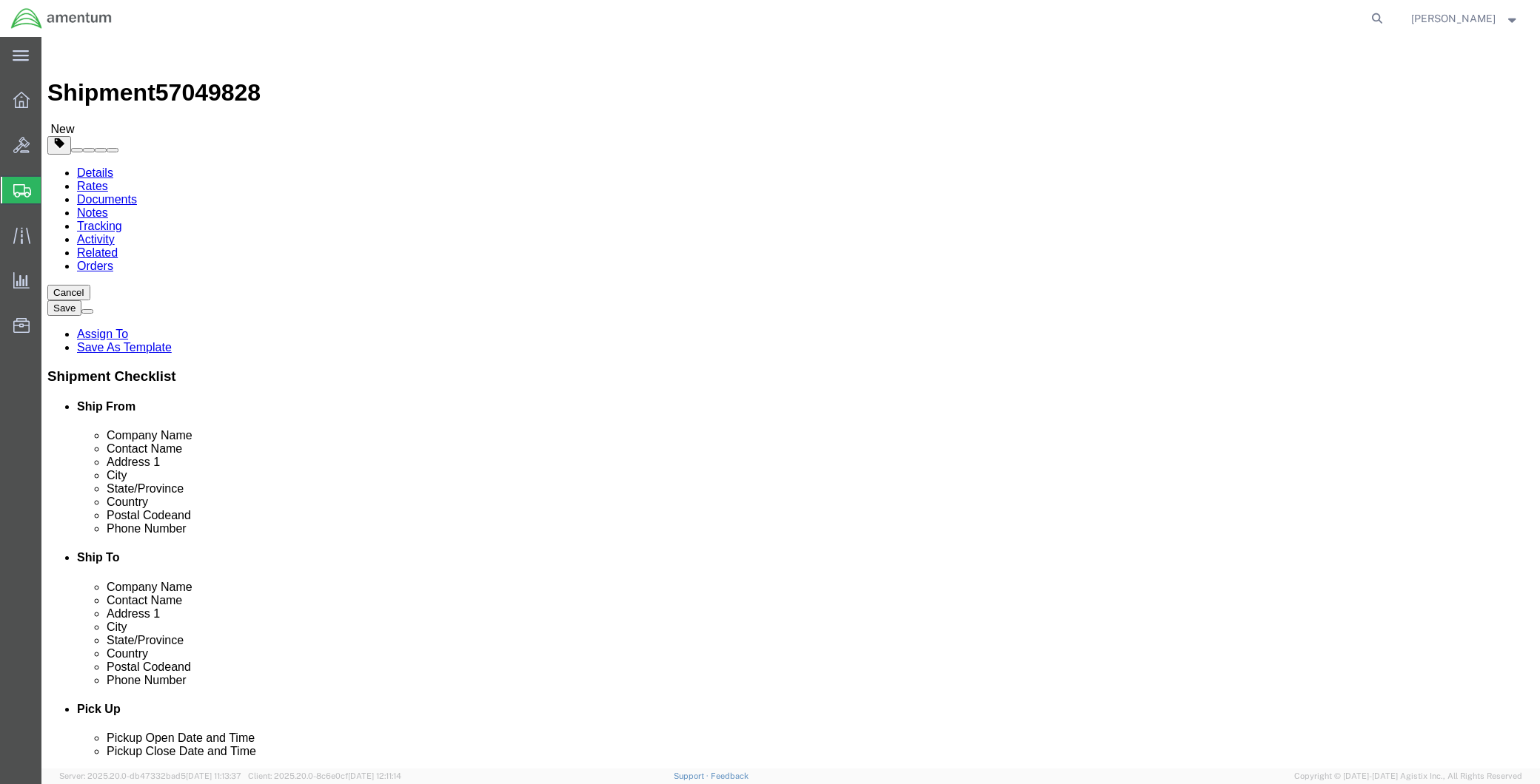
click div "Services Select one or more Air Ride Truck Blanket Wrap Carnet Consolidated Shi…"
click button "Select one or more"
click span "Site Support"
click div "Services Select one or more Air Ride Truck Blanket Wrap Carnet Consolidated Shi…"
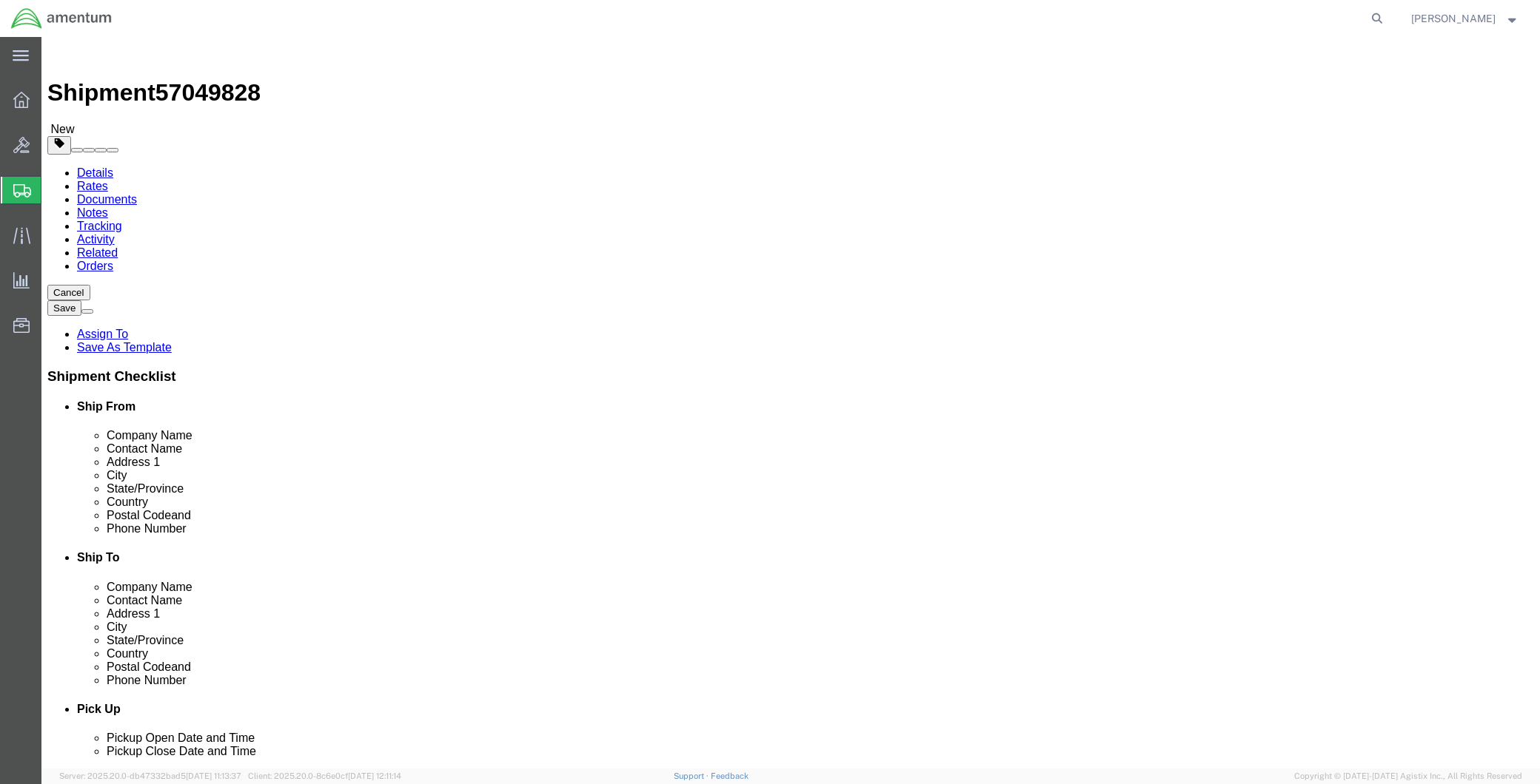
click span "Site Support"
click link "Lift Gate"
select select "PICKUP_LIFT_GATE"
click div "Instructions"
click button "Rate Shipment"
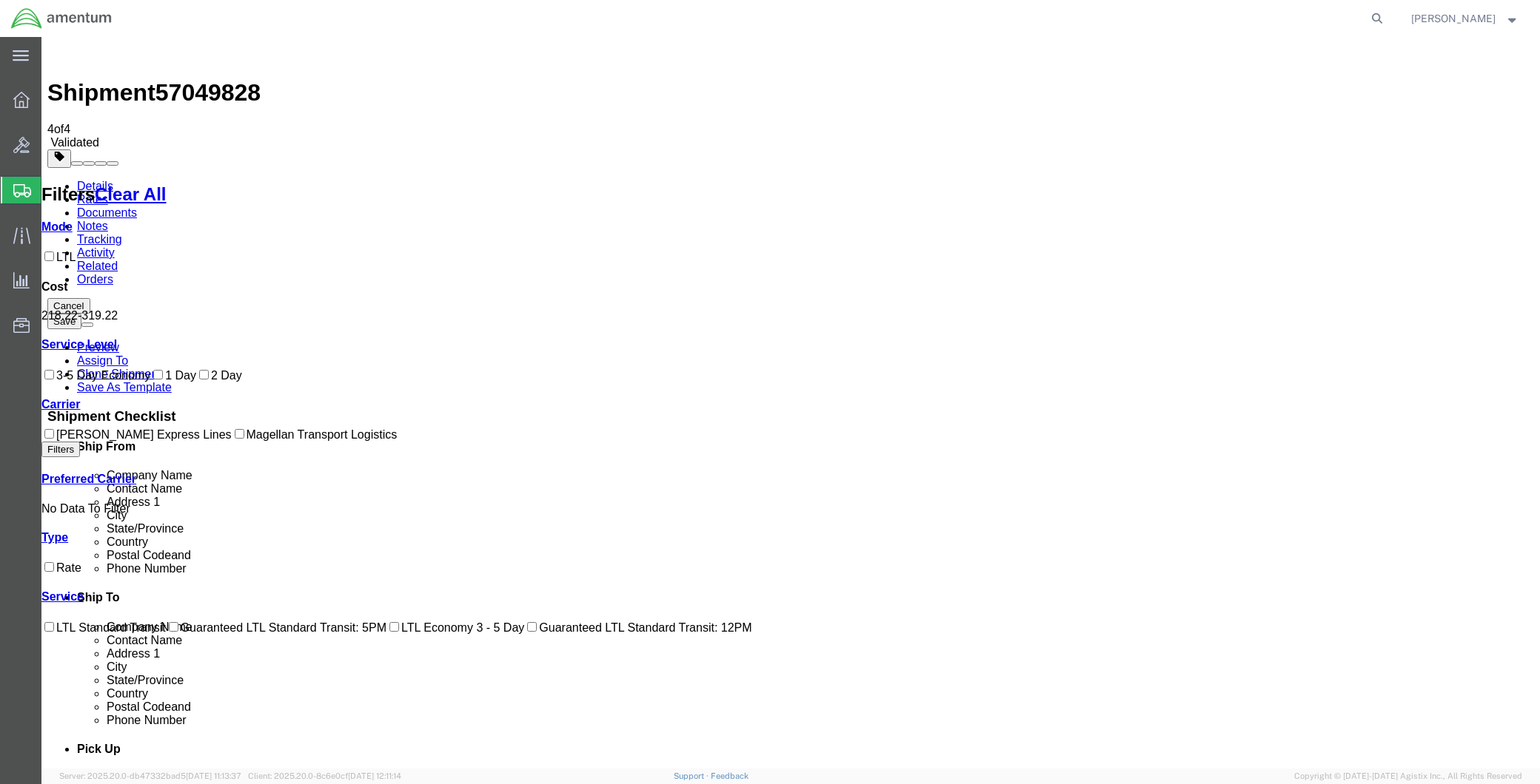
click at [94, 179] on link "Details" at bounding box center [95, 185] width 36 height 13
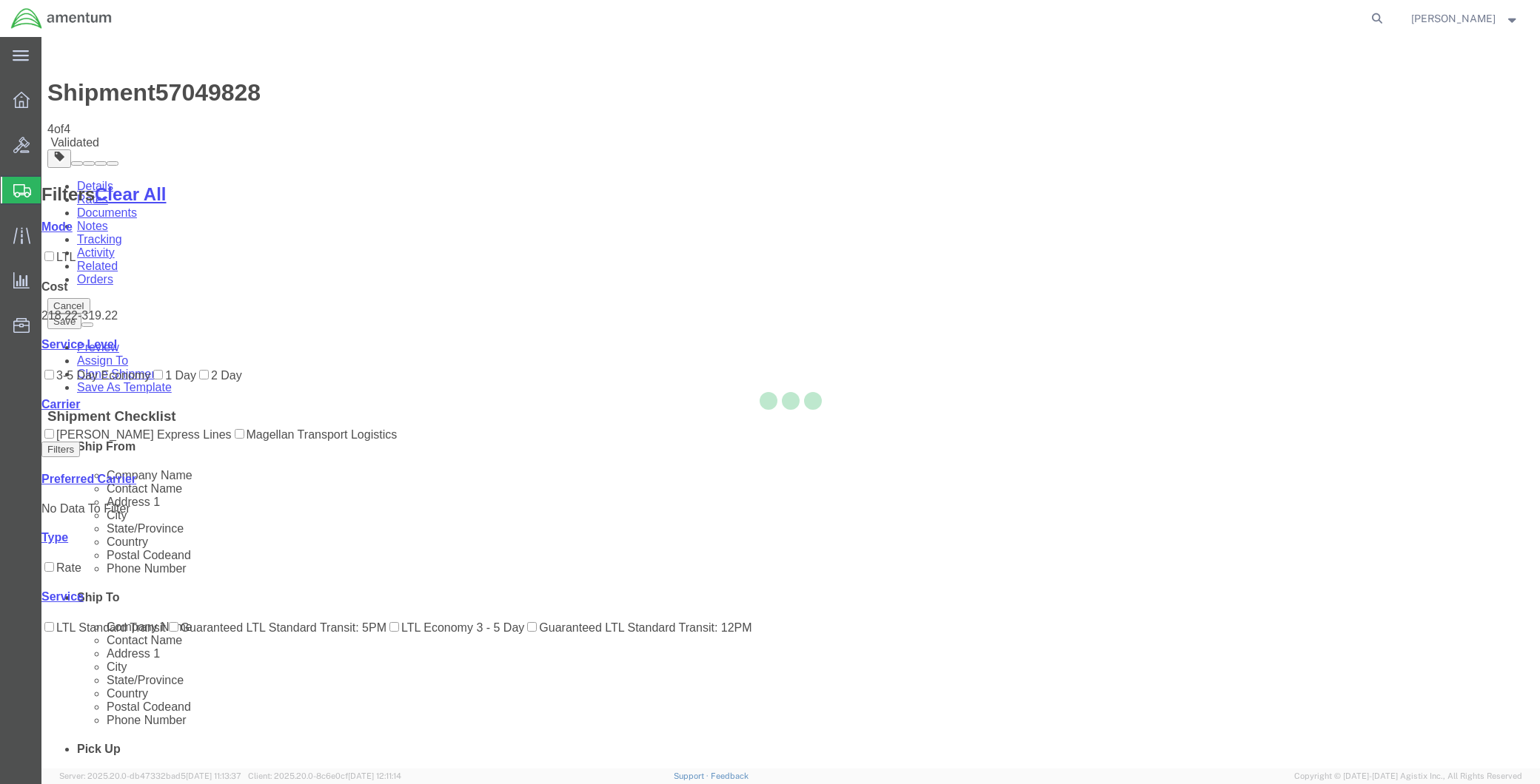
select select "49941"
select select "49940"
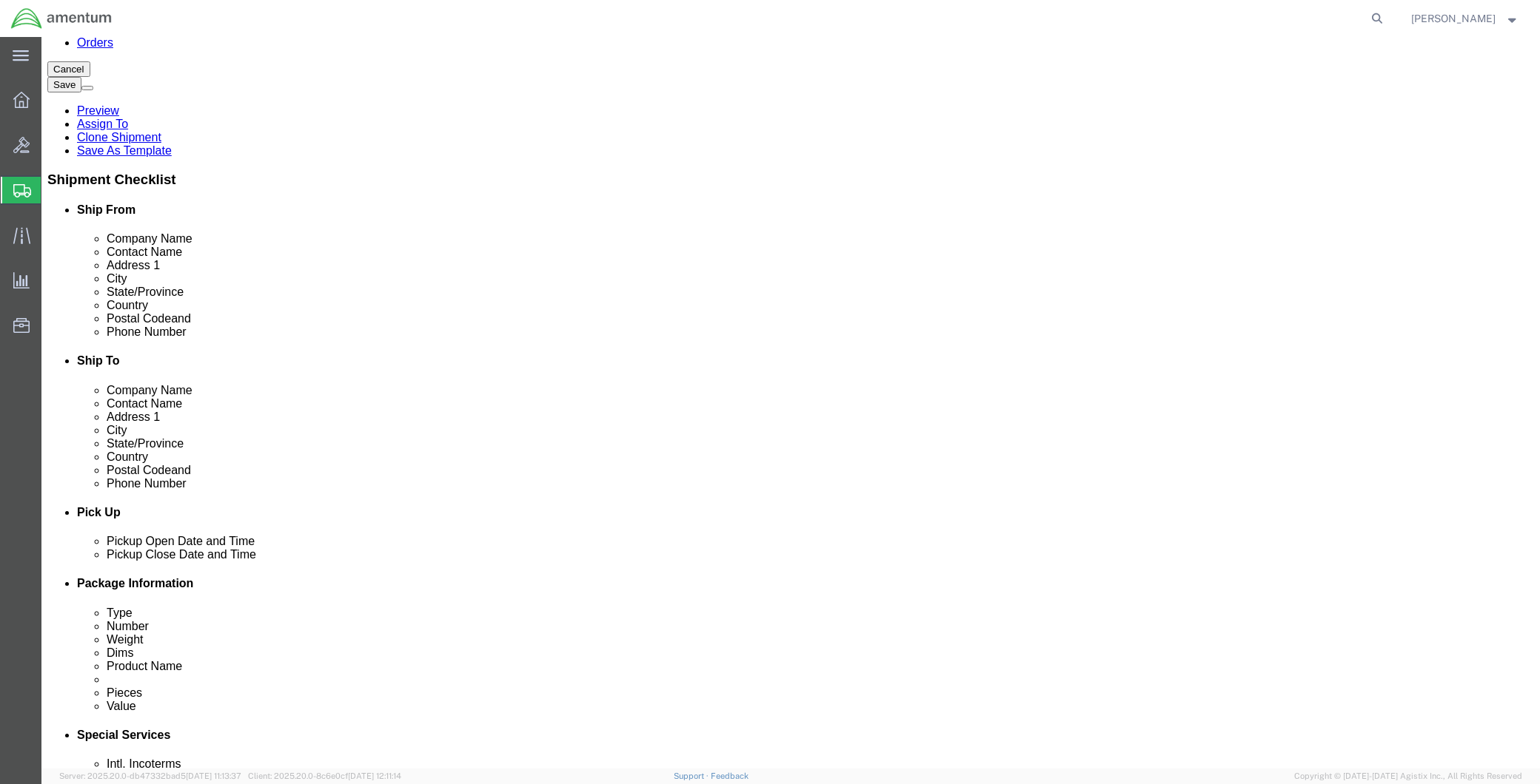
scroll to position [246, 0]
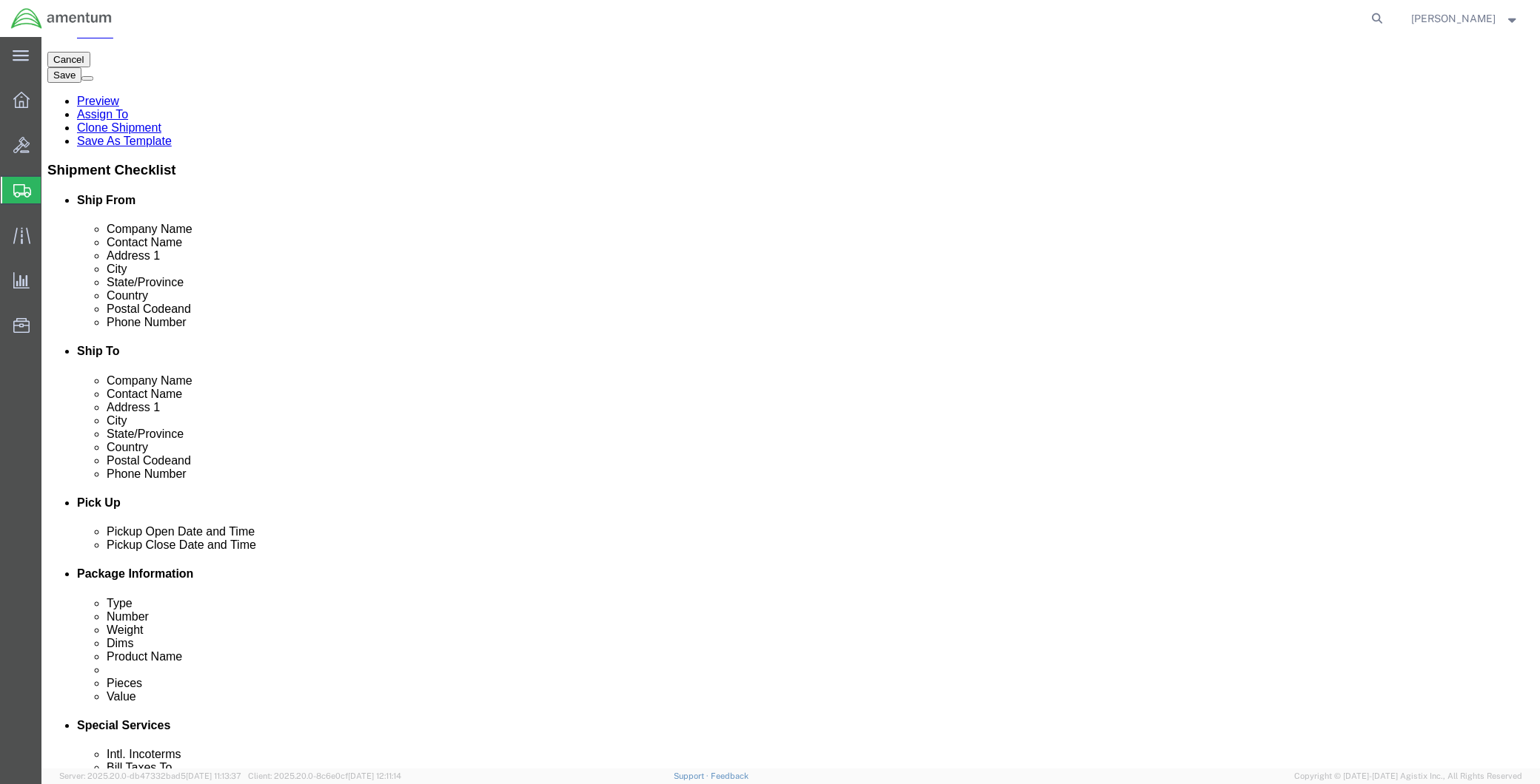
click div "[DATE] 10:00 AM"
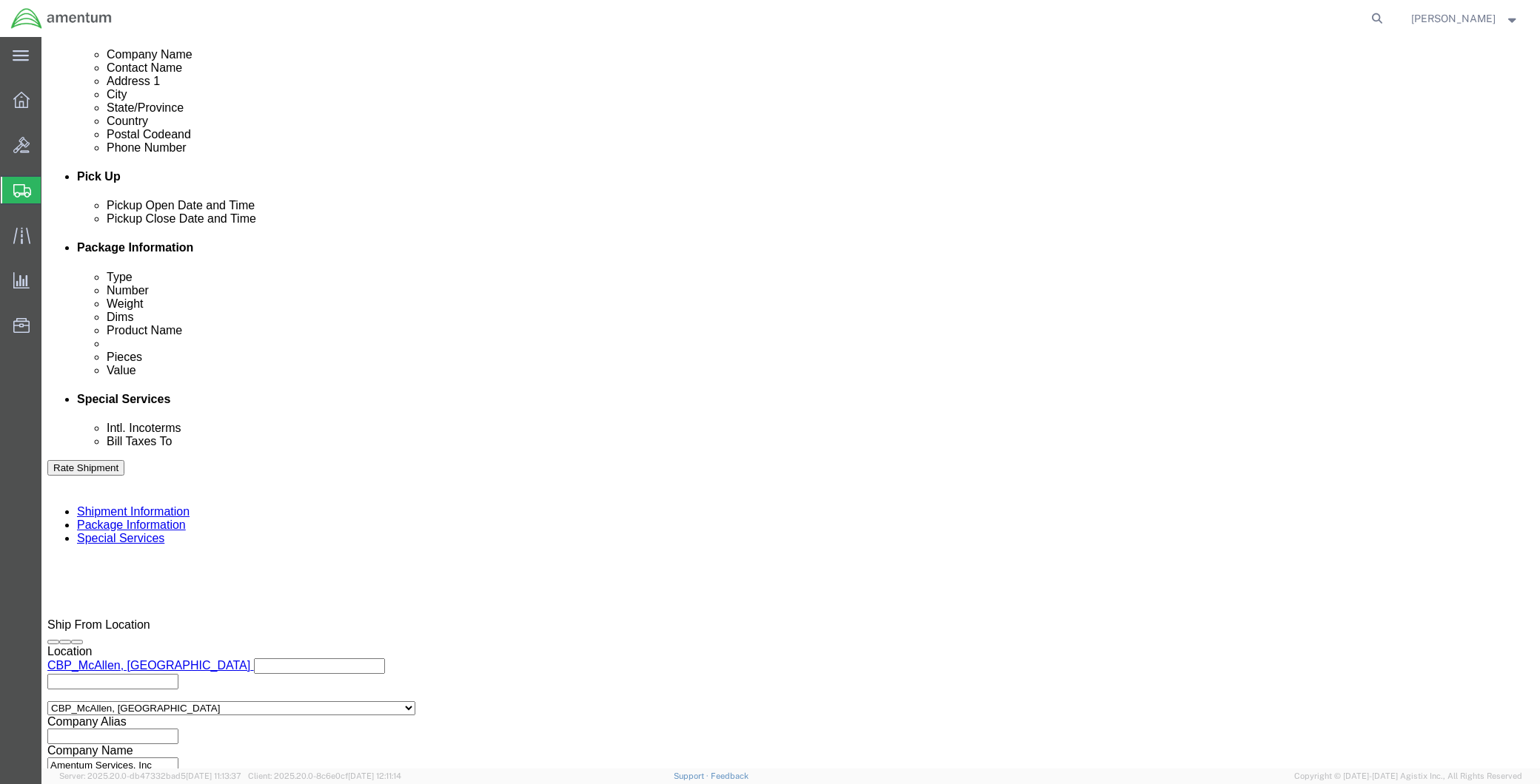
click icon
click input "10:00 AM"
type input "8:00 AM"
click button "Apply"
click div "[DATE] 9:00 AM"
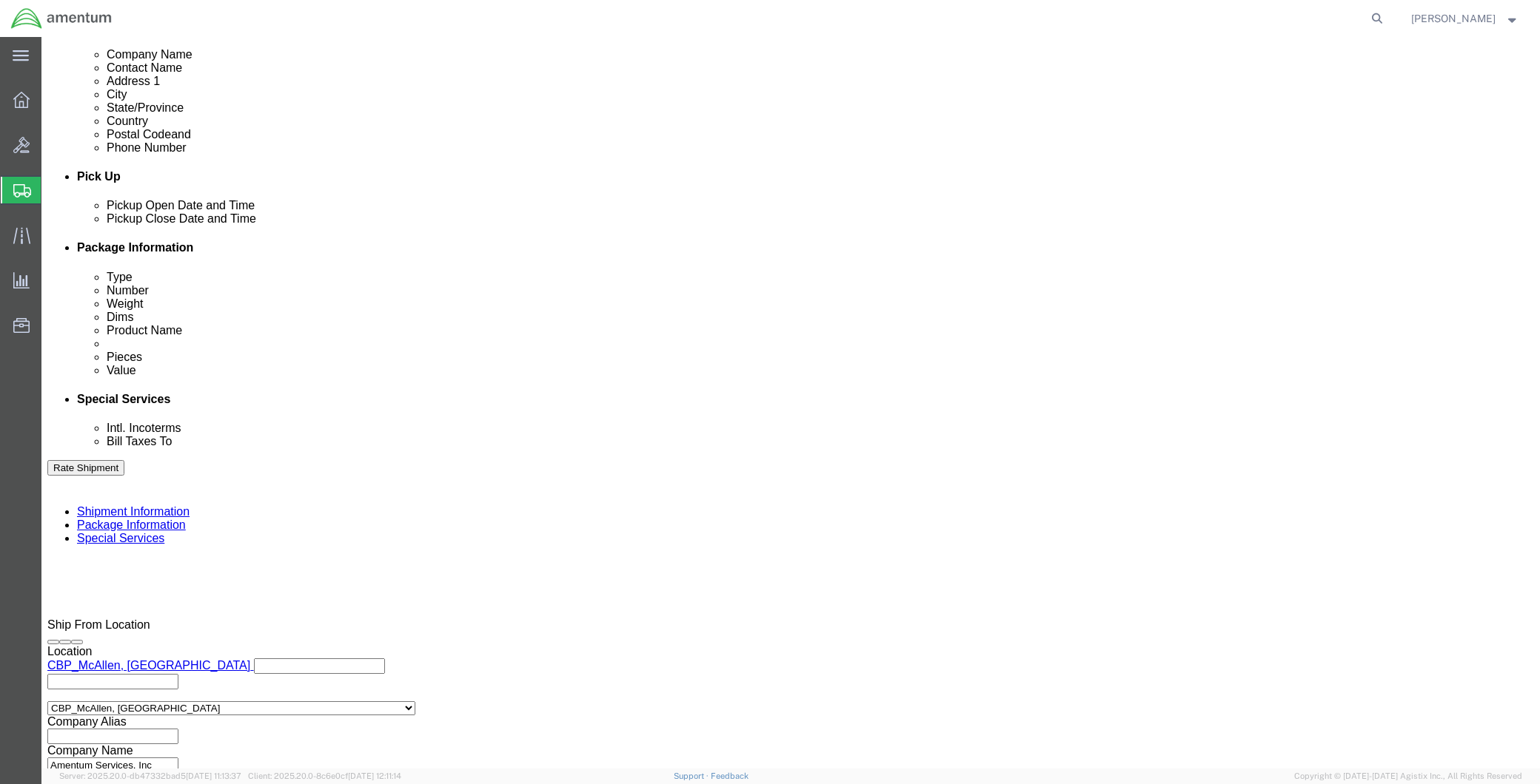
type input "3:00 PM"
click button "Apply"
click button "Continue"
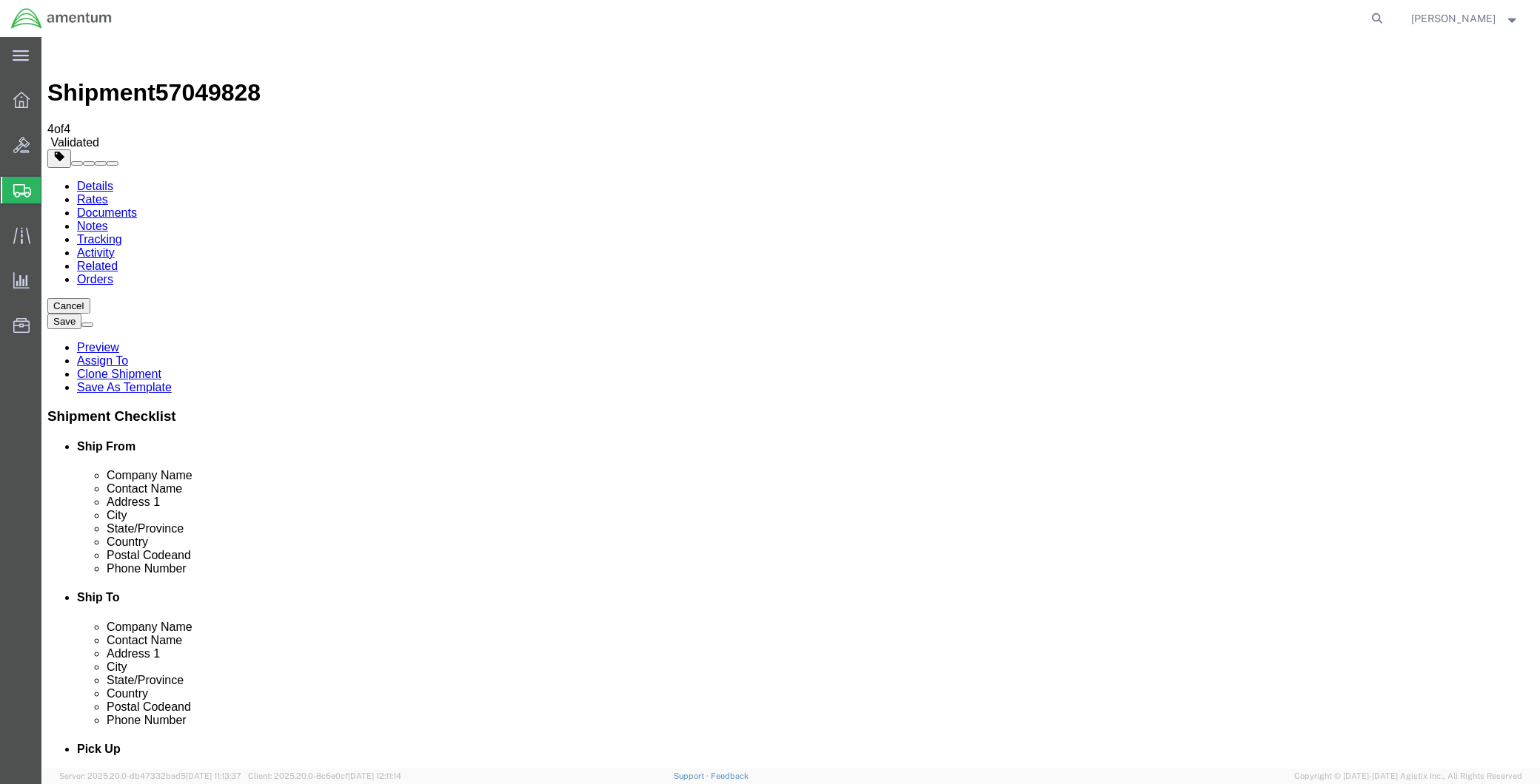
click button "Rate Shipment"
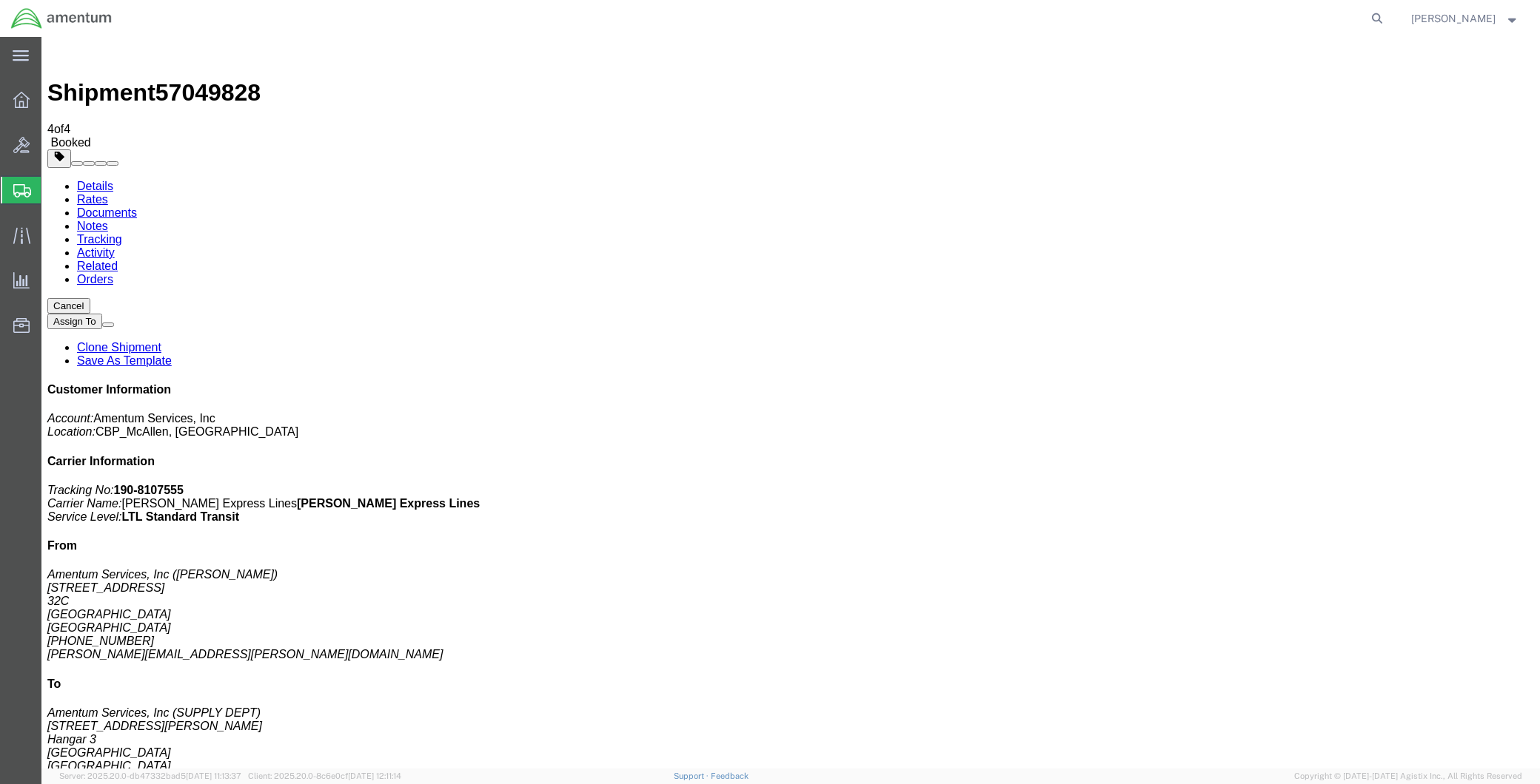
drag, startPoint x: 679, startPoint y: 231, endPoint x: 528, endPoint y: 295, distance: 164.0
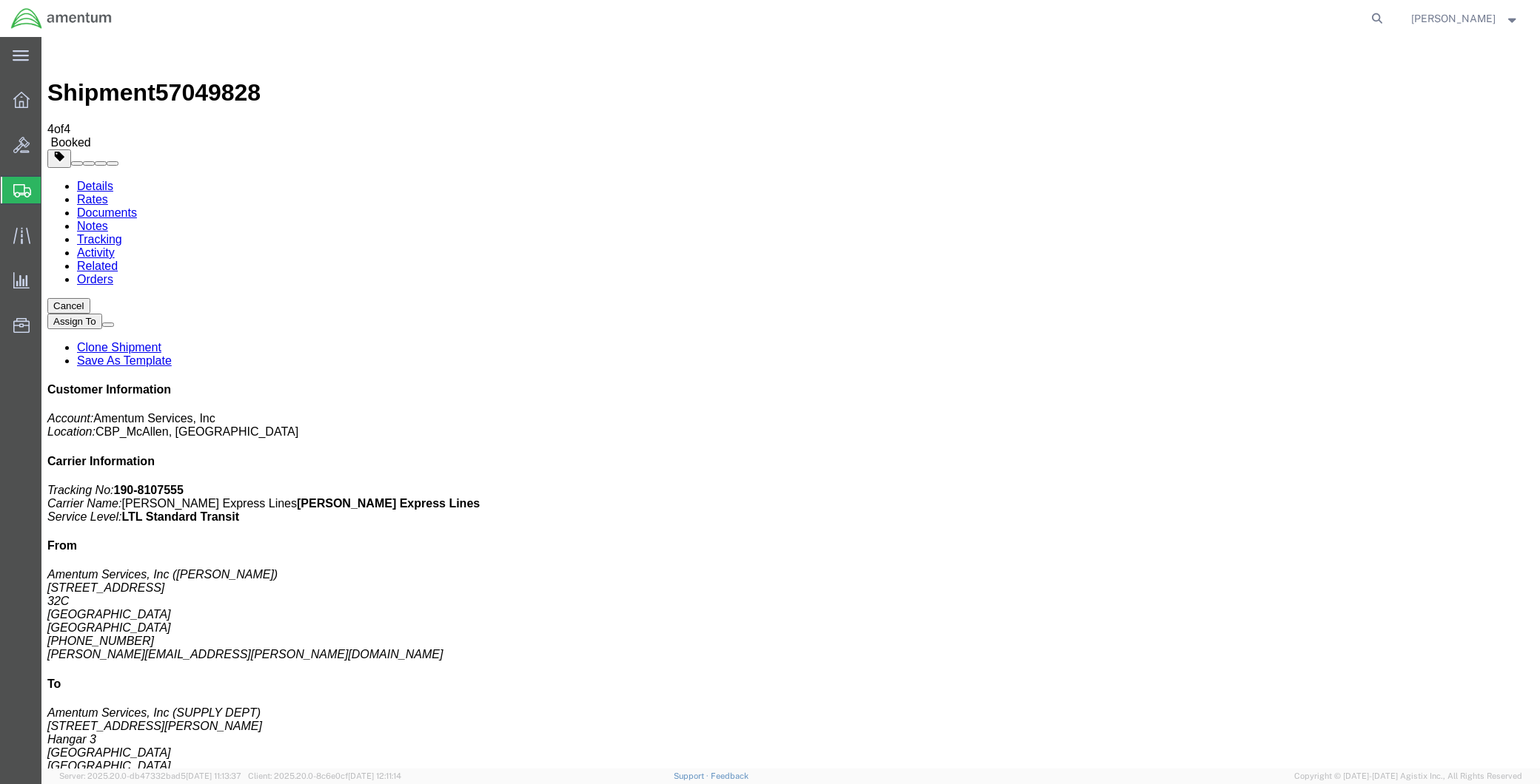
drag, startPoint x: 62, startPoint y: 50, endPoint x: 87, endPoint y: 79, distance: 38.3
click at [62, 50] on img at bounding box center [57, 52] width 18 height 18
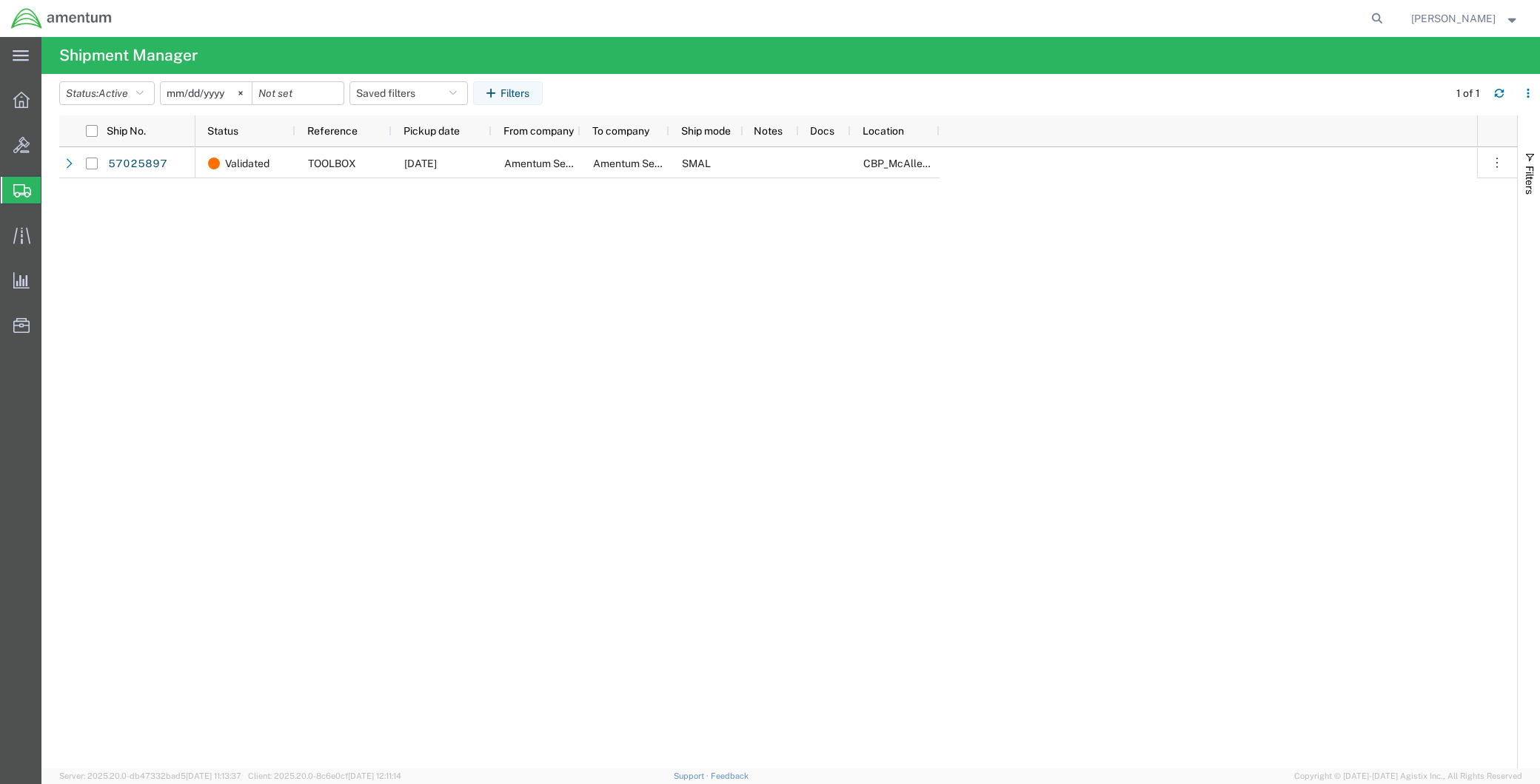
click at [53, 191] on span "Shipments" at bounding box center [47, 190] width 12 height 30
drag, startPoint x: 1370, startPoint y: 18, endPoint x: 1299, endPoint y: 38, distance: 73.8
click at [1370, 18] on icon at bounding box center [1377, 18] width 21 height 21
click at [1215, 18] on input "search" at bounding box center [1141, 19] width 451 height 36
paste input "57049828"
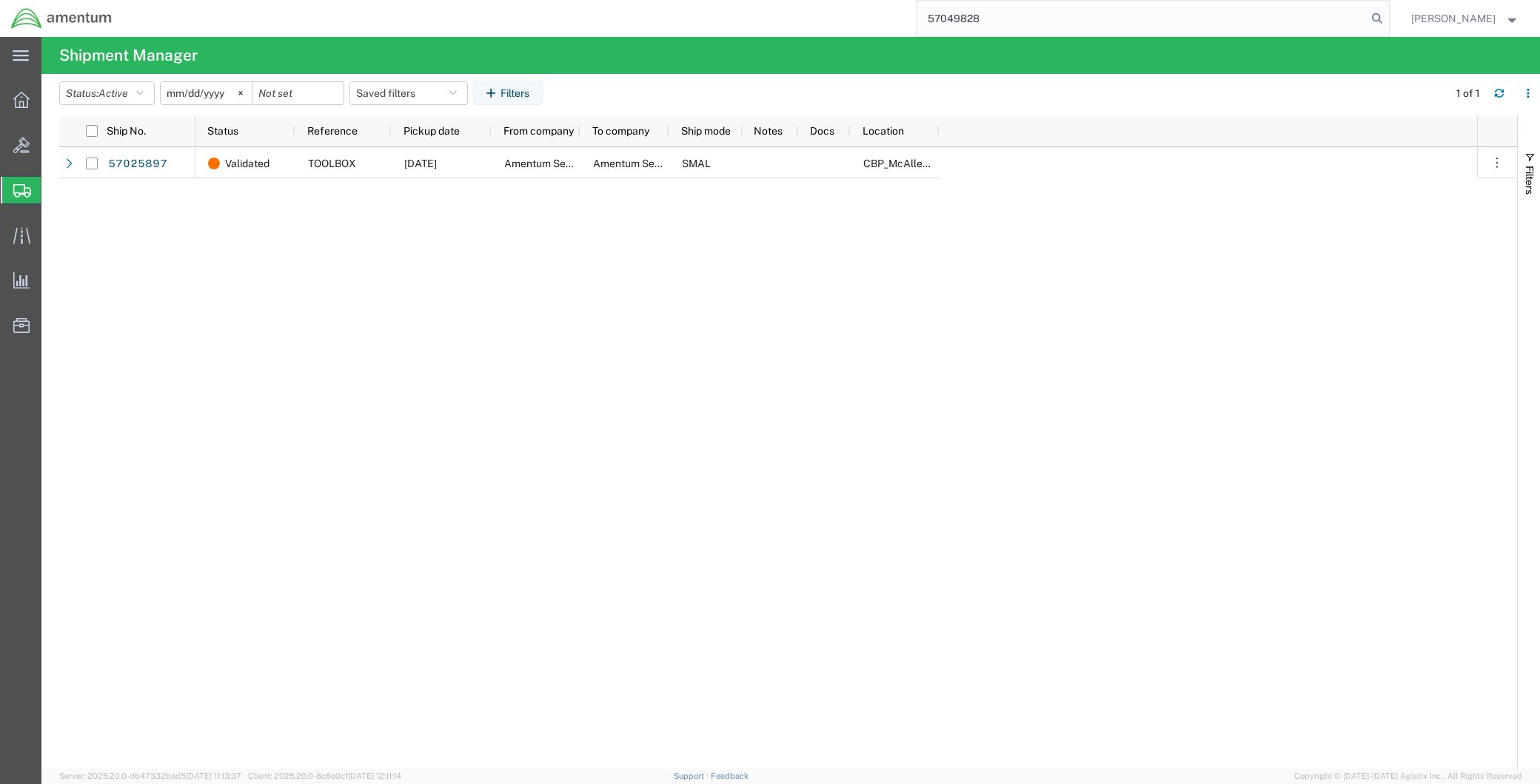
type input "57049828"
